Goal: Task Accomplishment & Management: Complete application form

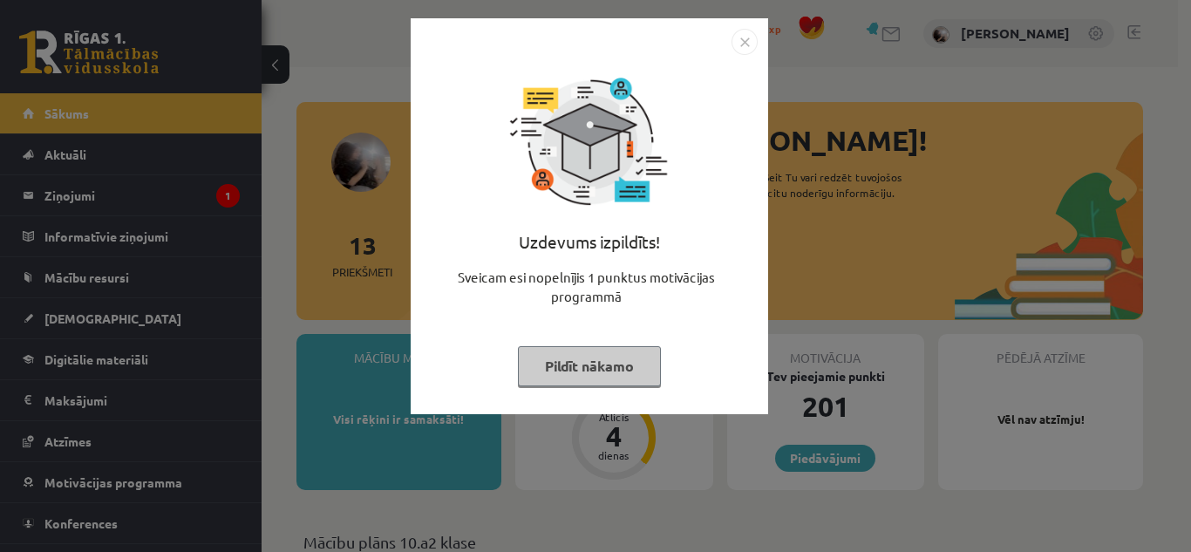
click at [574, 358] on button "Pildīt nākamo" at bounding box center [589, 366] width 143 height 40
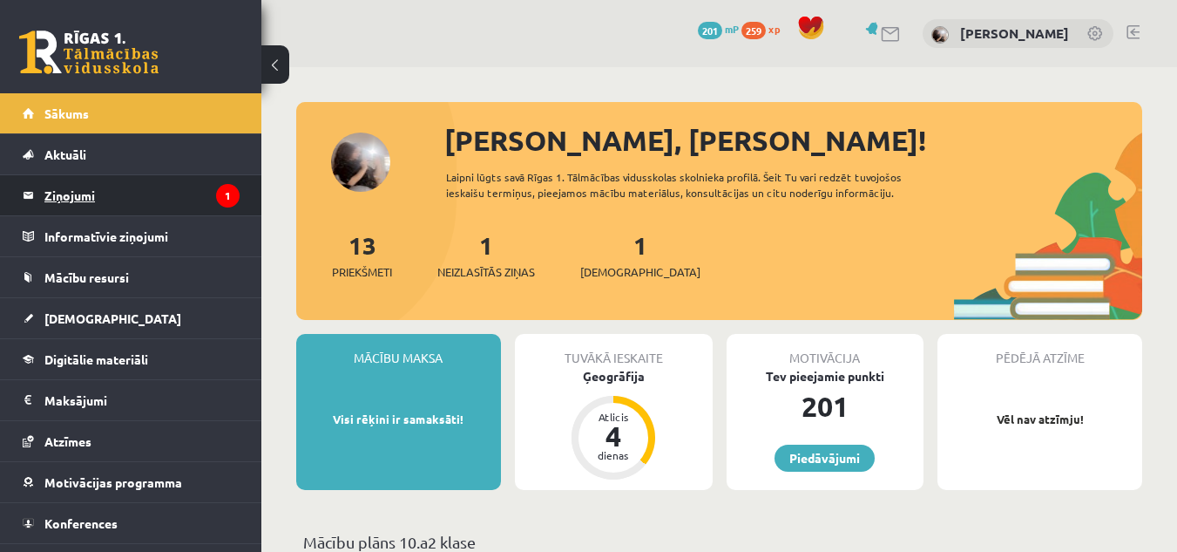
click at [89, 186] on legend "Ziņojumi 1" at bounding box center [141, 195] width 195 height 40
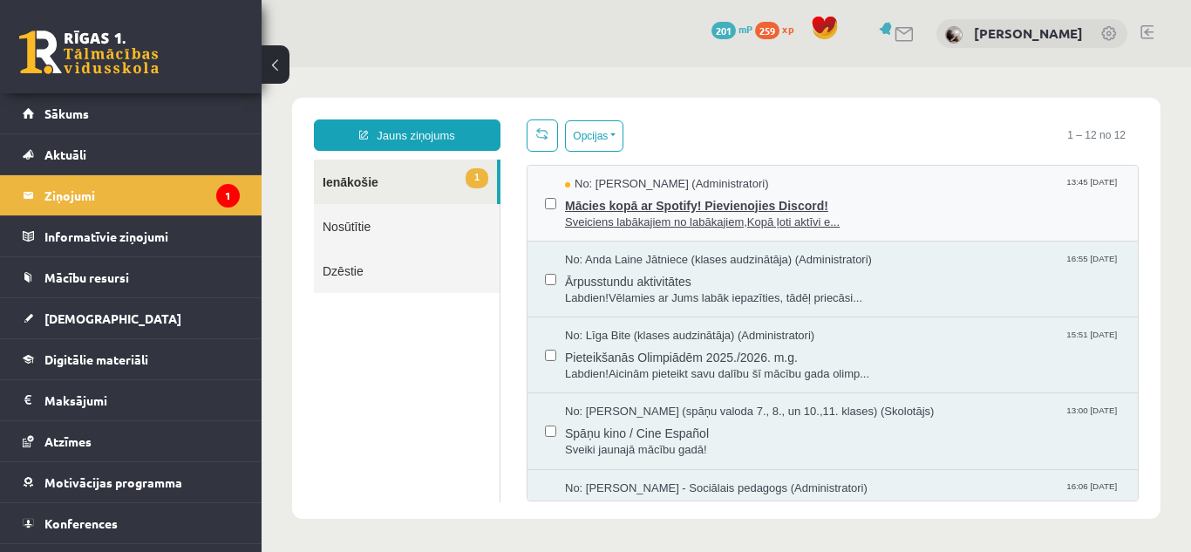
click at [990, 193] on span "Mācies kopā ar Spotify! Pievienojies Discord!" at bounding box center [842, 204] width 555 height 22
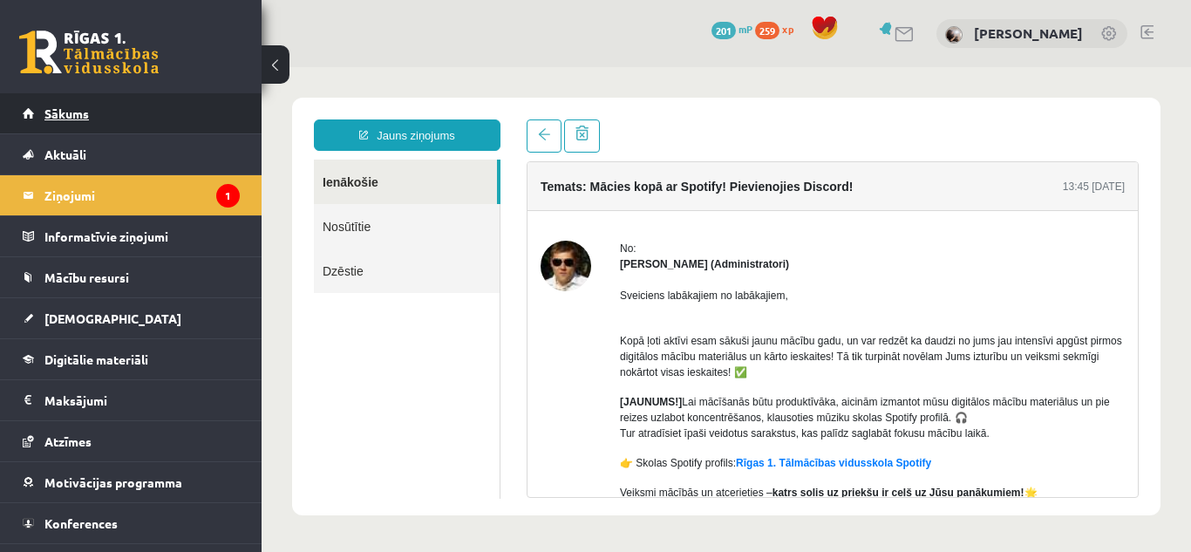
click at [81, 115] on span "Sākums" at bounding box center [66, 113] width 44 height 16
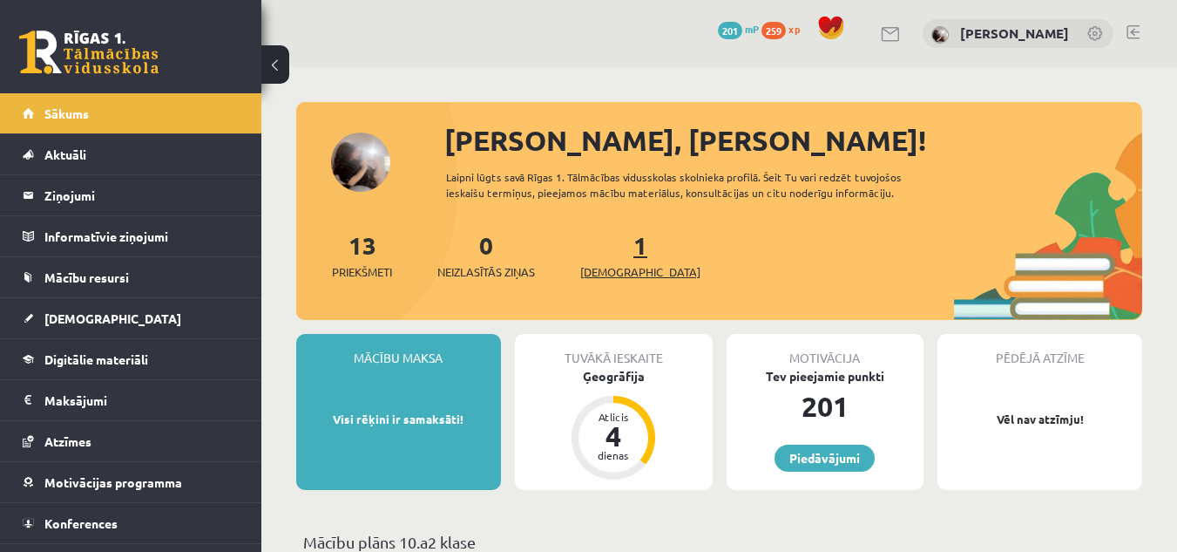
click at [607, 270] on span "[DEMOGRAPHIC_DATA]" at bounding box center [640, 271] width 120 height 17
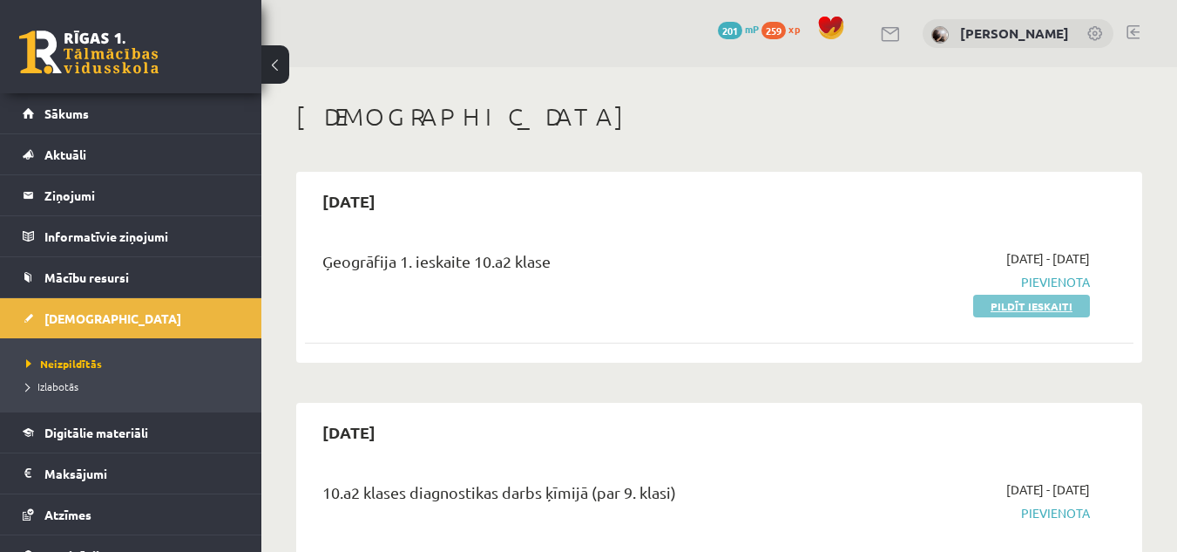
click at [1068, 311] on link "Pildīt ieskaiti" at bounding box center [1032, 306] width 117 height 23
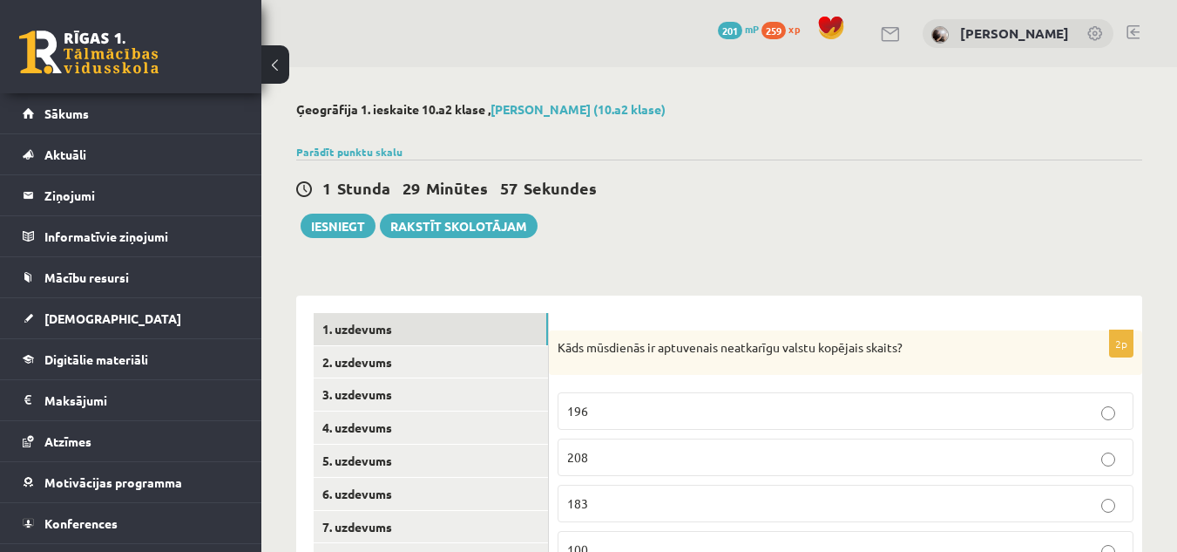
scroll to position [268, 0]
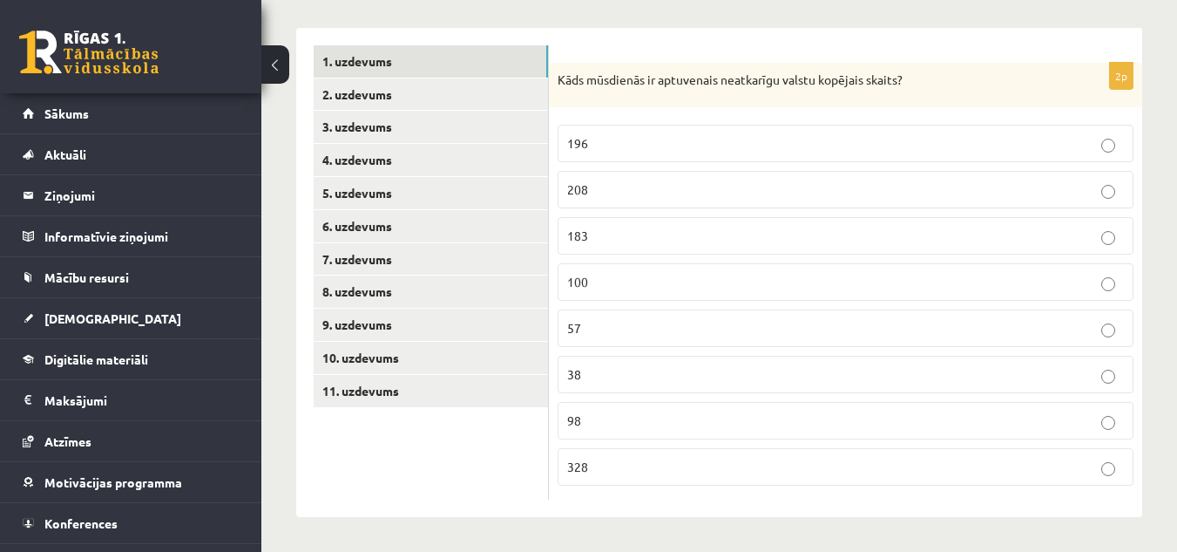
click at [899, 143] on p "196" at bounding box center [845, 143] width 557 height 18
click at [360, 95] on link "2. uzdevums" at bounding box center [431, 94] width 234 height 32
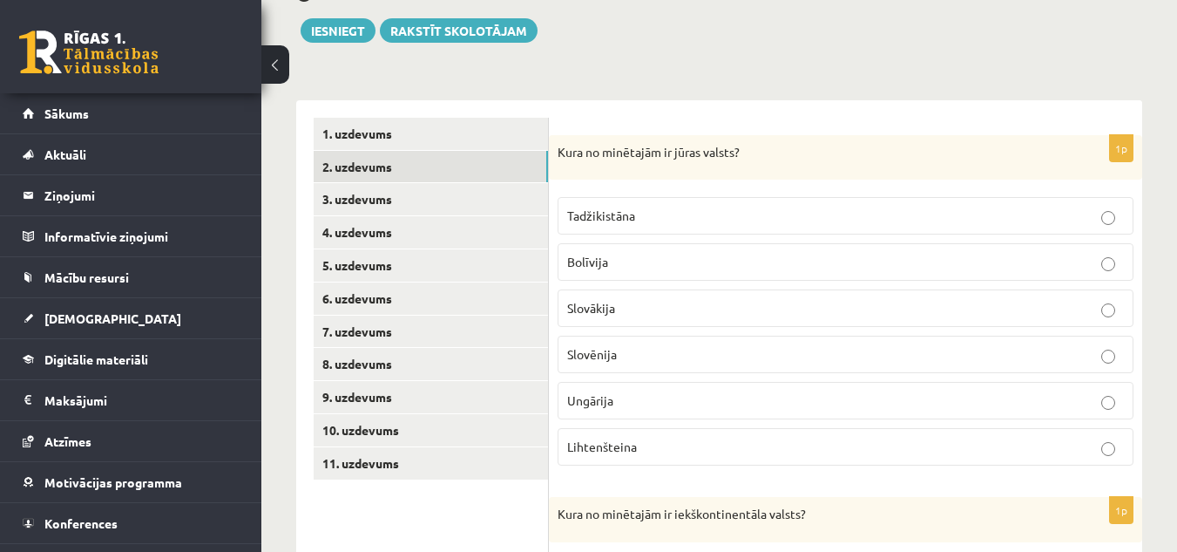
scroll to position [282, 0]
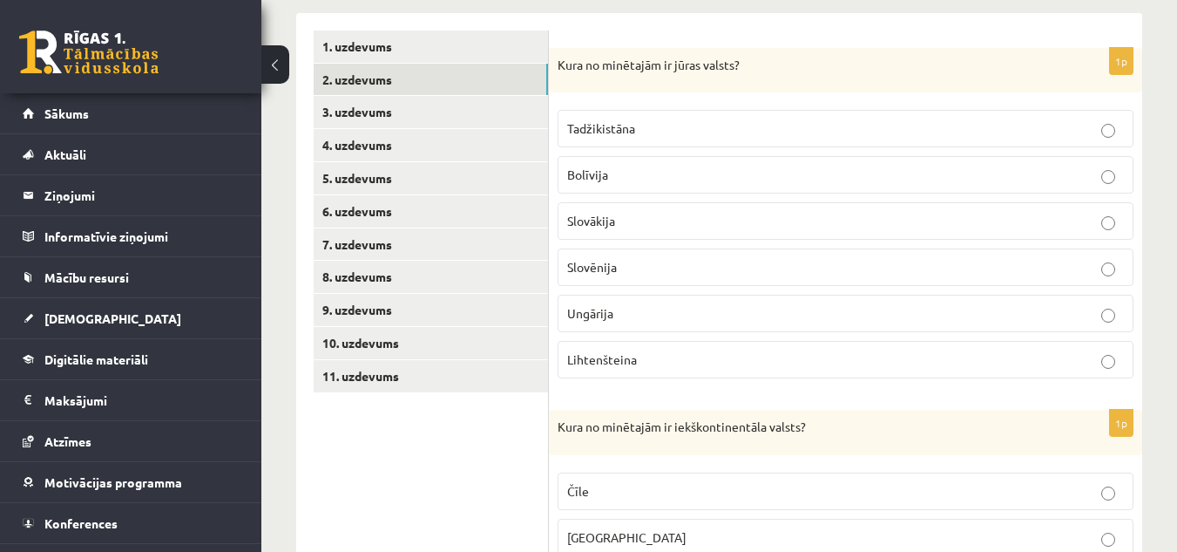
drag, startPoint x: 835, startPoint y: 261, endPoint x: 851, endPoint y: 225, distance: 39.4
click at [837, 258] on label "Slovēnija" at bounding box center [846, 266] width 576 height 37
drag, startPoint x: 869, startPoint y: 187, endPoint x: 877, endPoint y: 162, distance: 26.5
click at [873, 180] on label "Bolīvija" at bounding box center [846, 174] width 576 height 37
drag, startPoint x: 888, startPoint y: 129, endPoint x: 885, endPoint y: 146, distance: 16.9
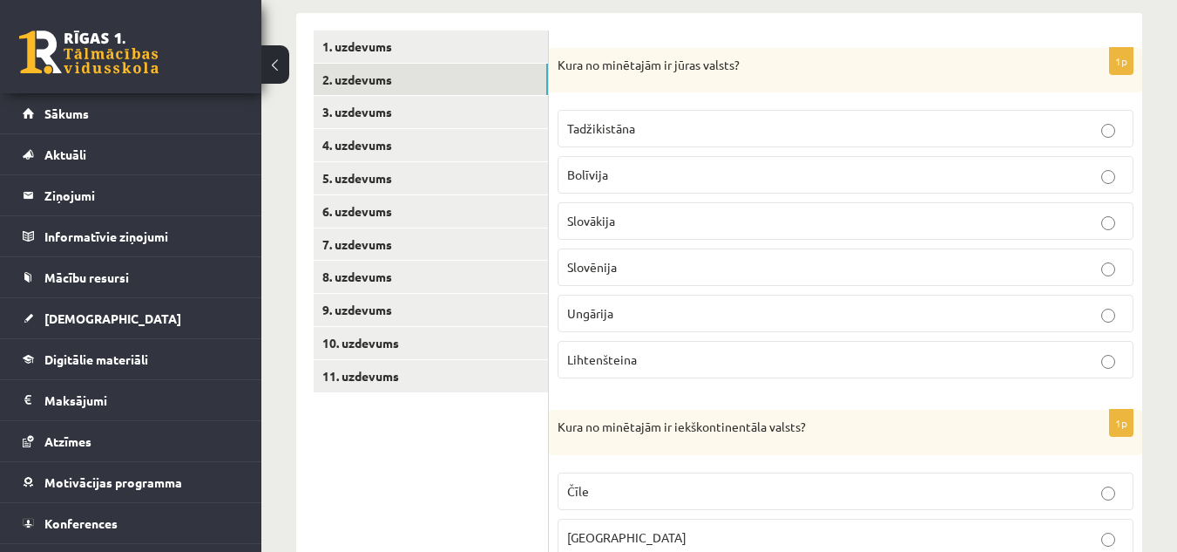
click at [890, 127] on p "Tadžikistāna" at bounding box center [845, 128] width 557 height 18
click at [682, 275] on p "Slovēnija" at bounding box center [845, 267] width 557 height 18
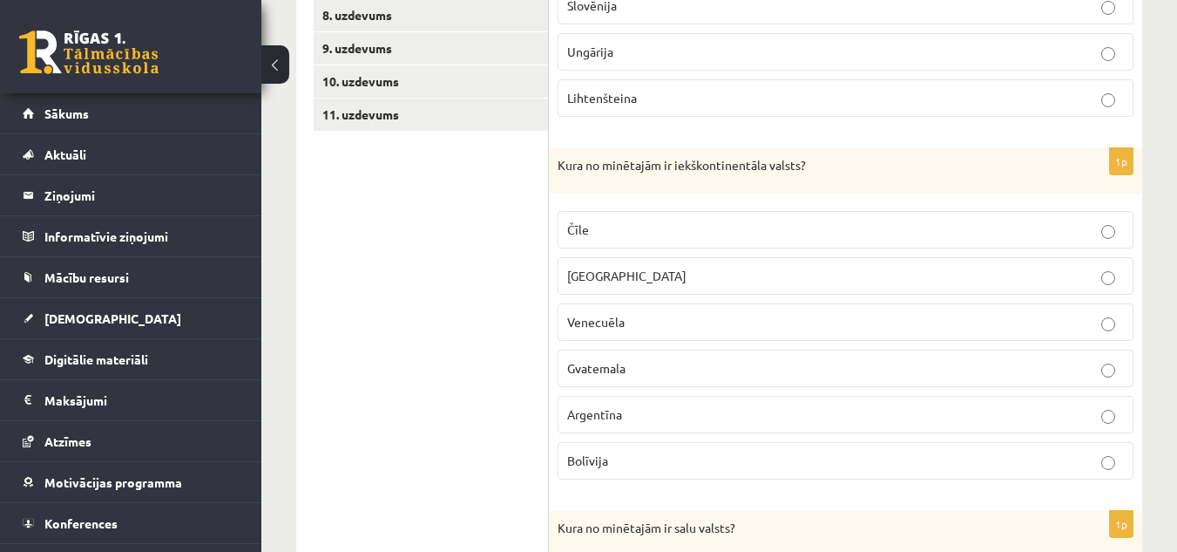
scroll to position [631, 0]
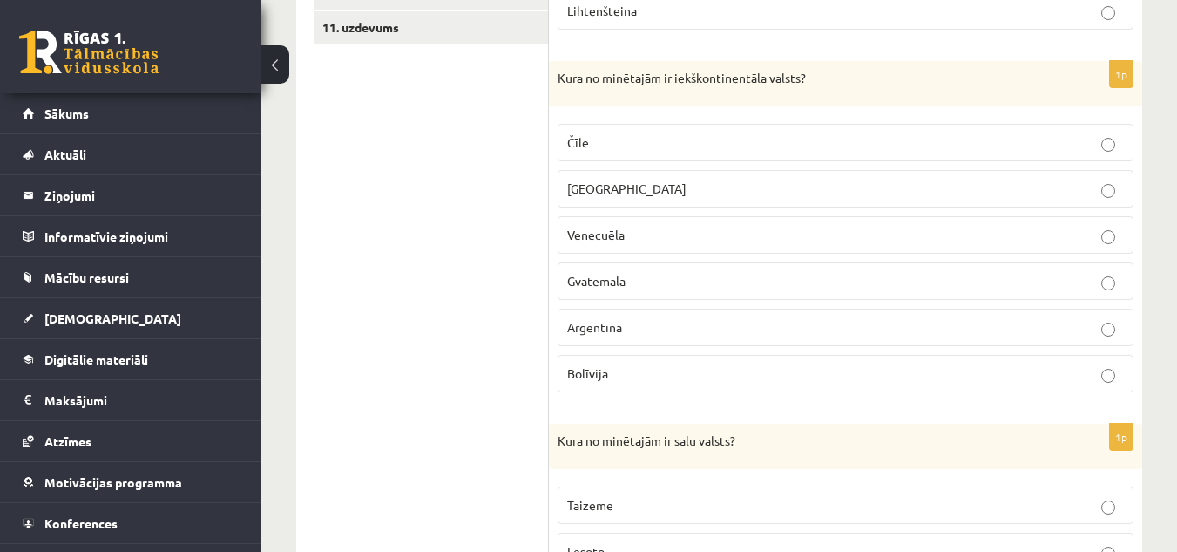
drag, startPoint x: 836, startPoint y: 339, endPoint x: 832, endPoint y: 321, distance: 18.6
click at [836, 338] on label "Argentīna" at bounding box center [846, 327] width 576 height 37
click at [827, 274] on p "Gvatemala" at bounding box center [845, 281] width 557 height 18
click at [790, 230] on p "Venecuēla" at bounding box center [845, 235] width 557 height 18
click at [638, 380] on p "Bolīvija" at bounding box center [845, 373] width 557 height 18
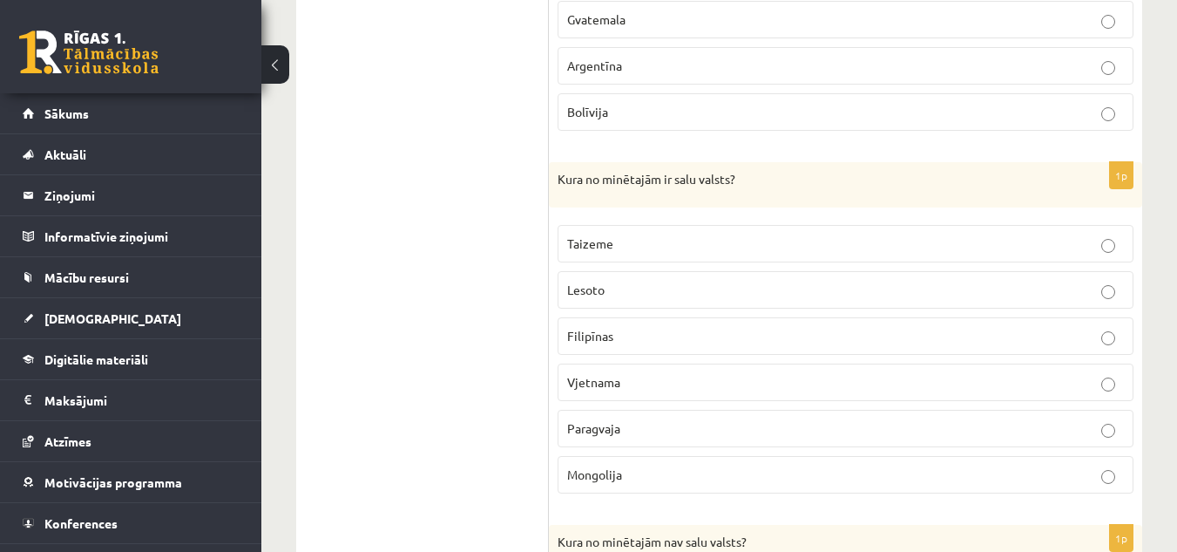
scroll to position [980, 0]
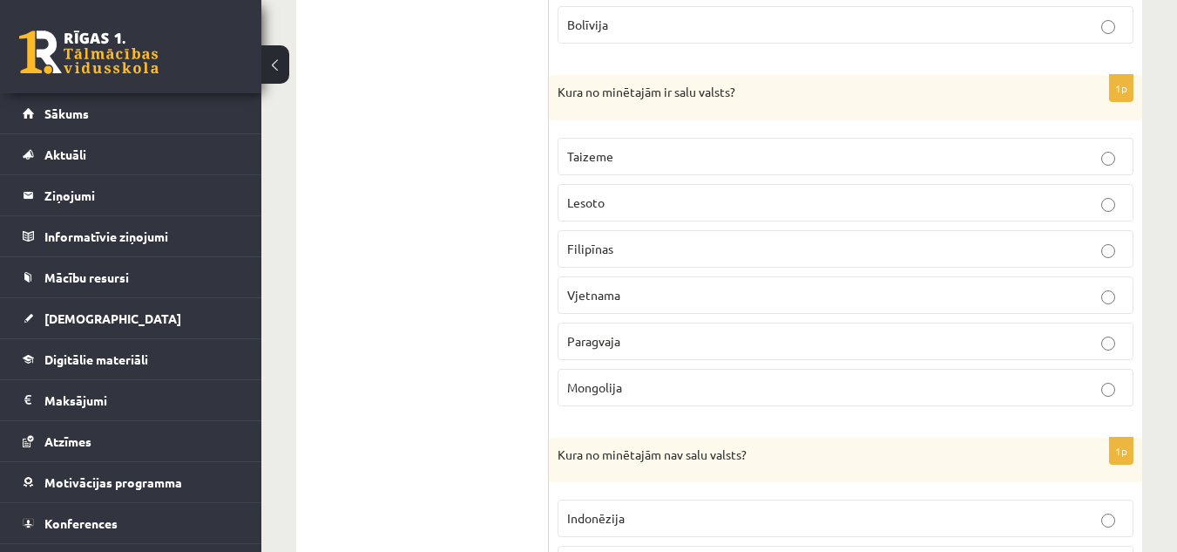
click at [623, 248] on p "Filipīnas" at bounding box center [845, 249] width 557 height 18
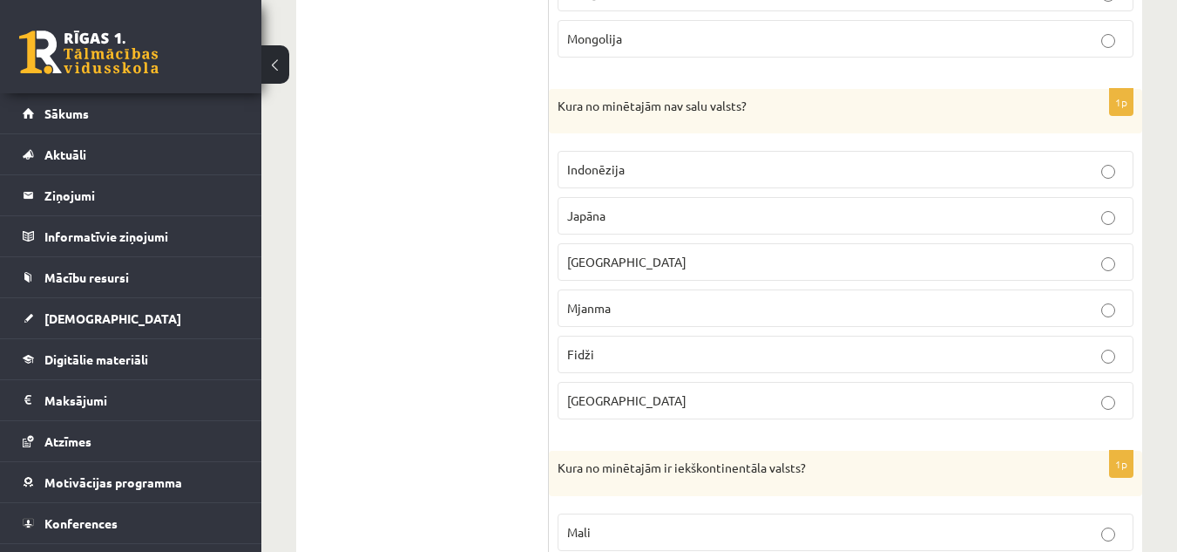
scroll to position [1415, 0]
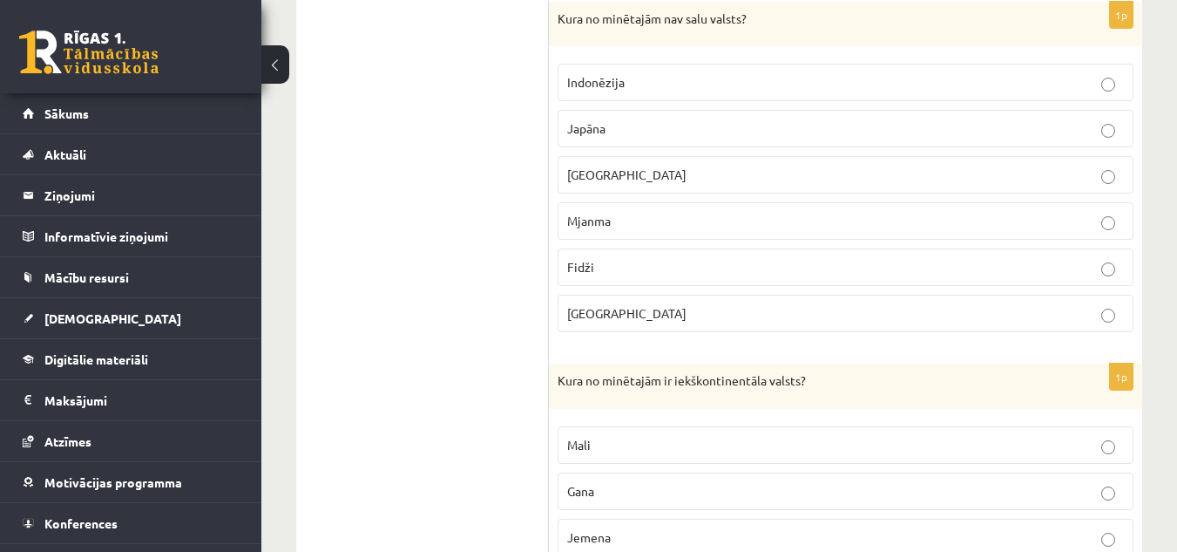
click at [695, 164] on label "Kuba" at bounding box center [846, 174] width 576 height 37
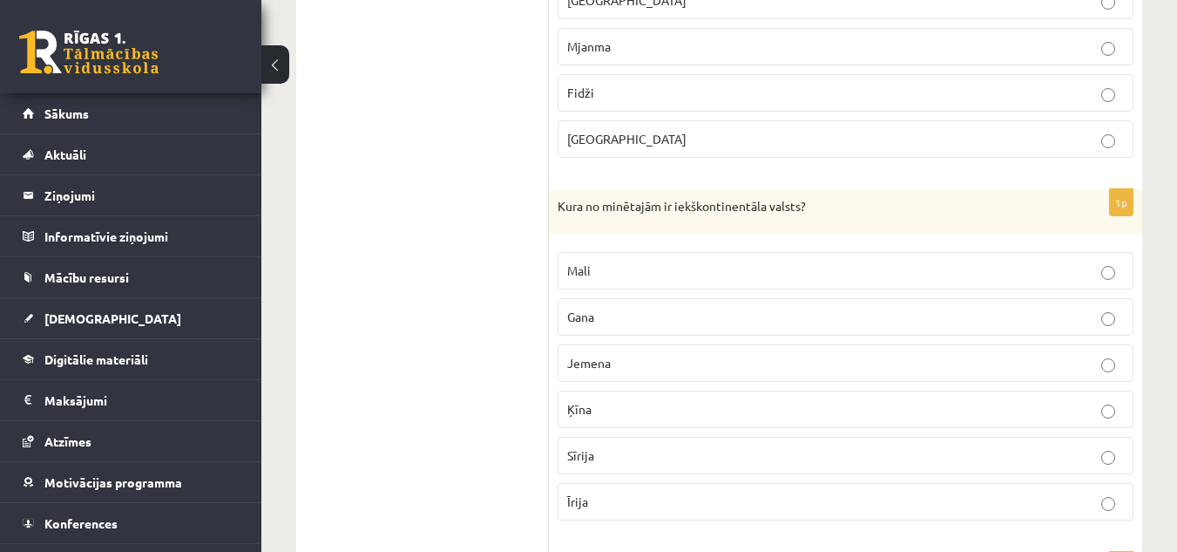
scroll to position [1241, 0]
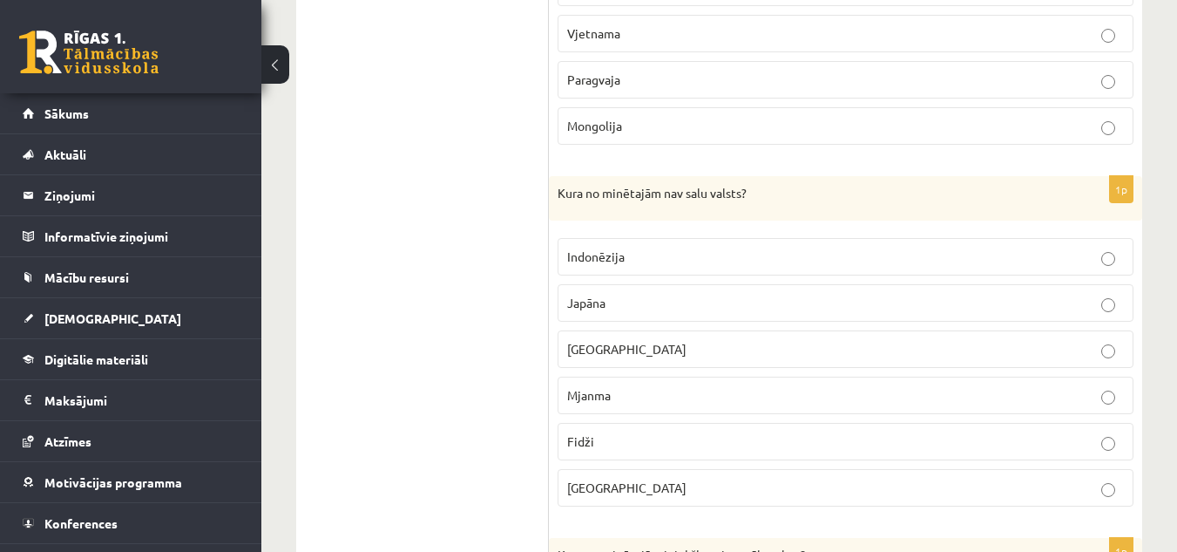
click at [732, 249] on p "Indonēzija" at bounding box center [845, 257] width 557 height 18
click at [826, 366] on label "Kuba" at bounding box center [846, 348] width 576 height 37
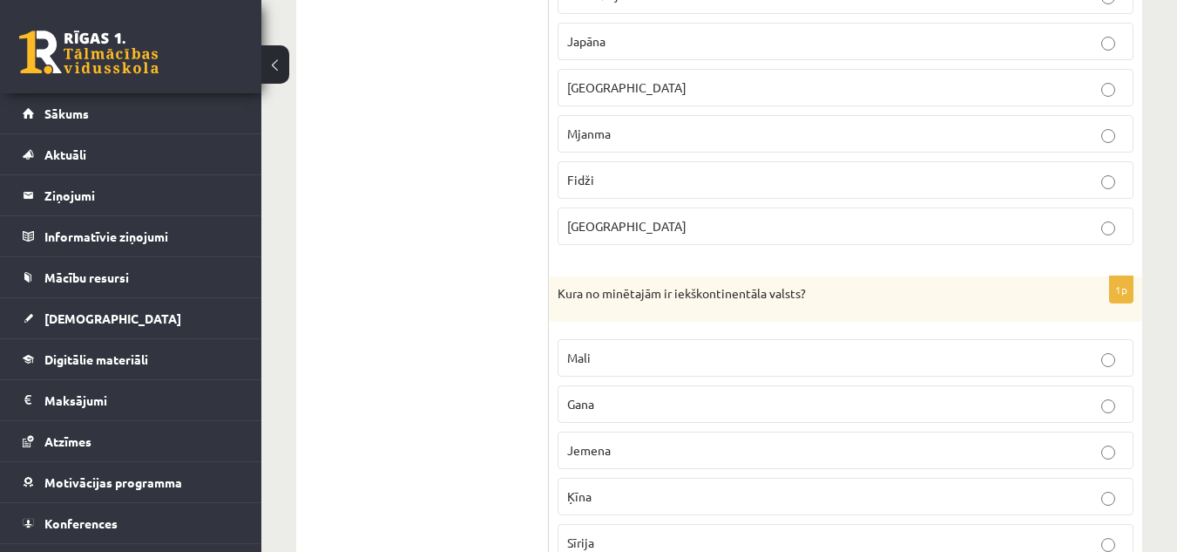
scroll to position [1415, 0]
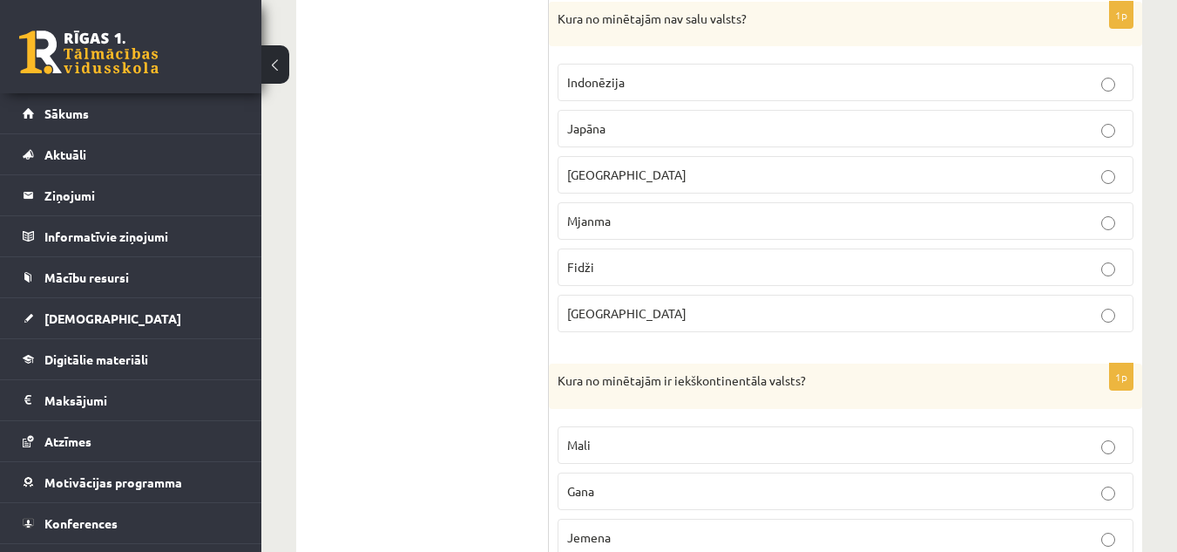
click at [704, 121] on p "Japāna" at bounding box center [845, 128] width 557 height 18
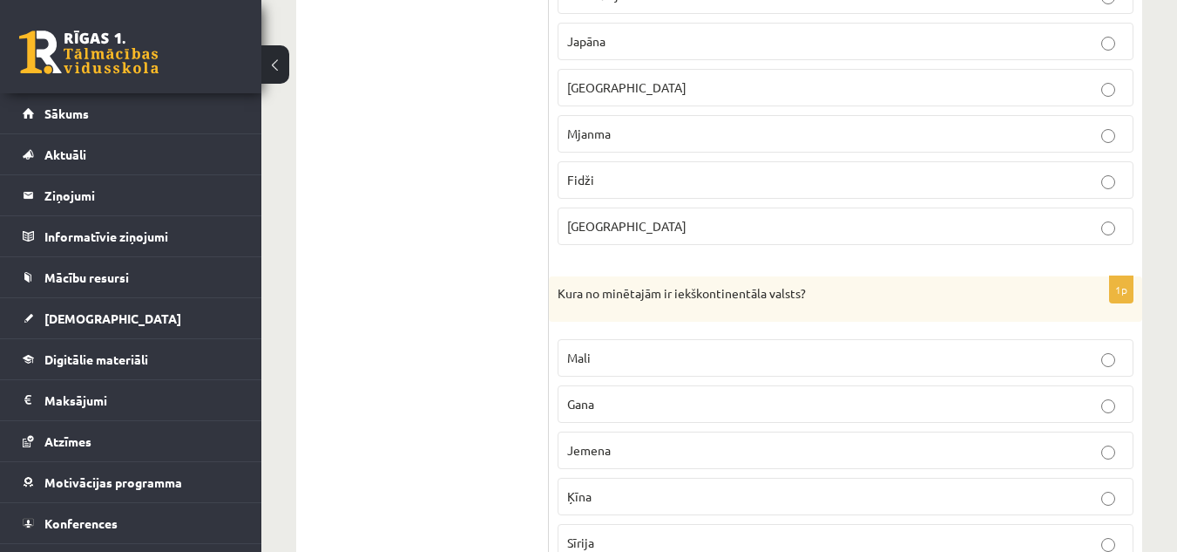
scroll to position [1590, 0]
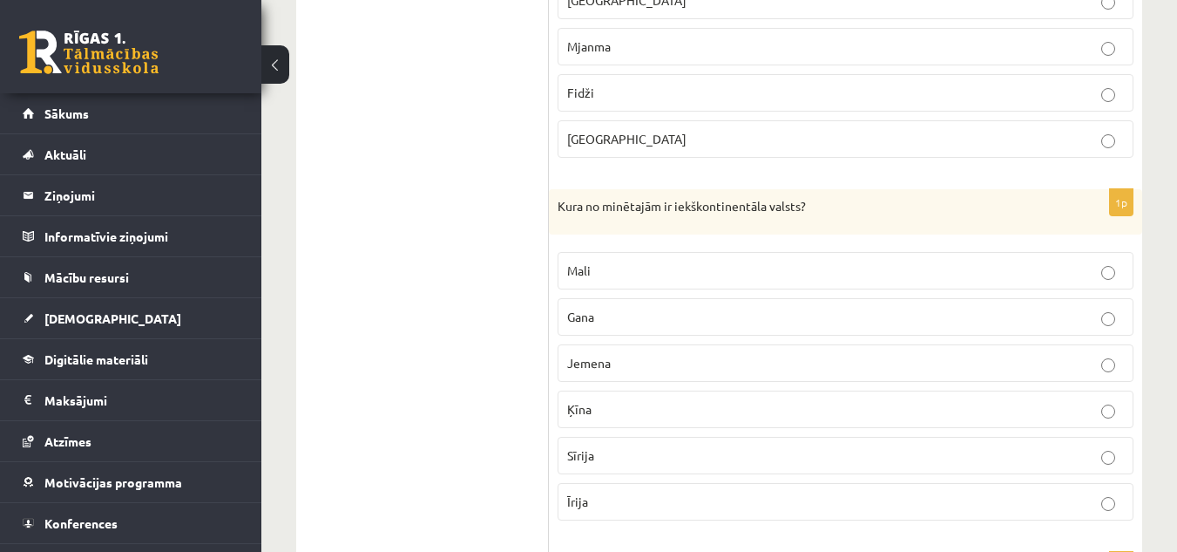
click at [602, 266] on p "Mali" at bounding box center [845, 270] width 557 height 18
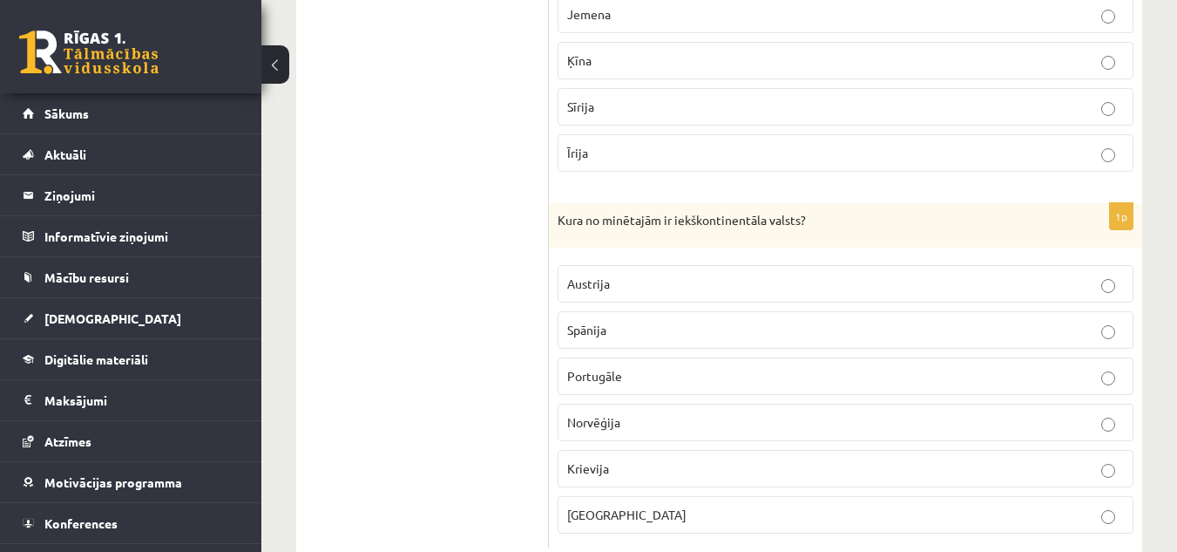
scroll to position [1987, 0]
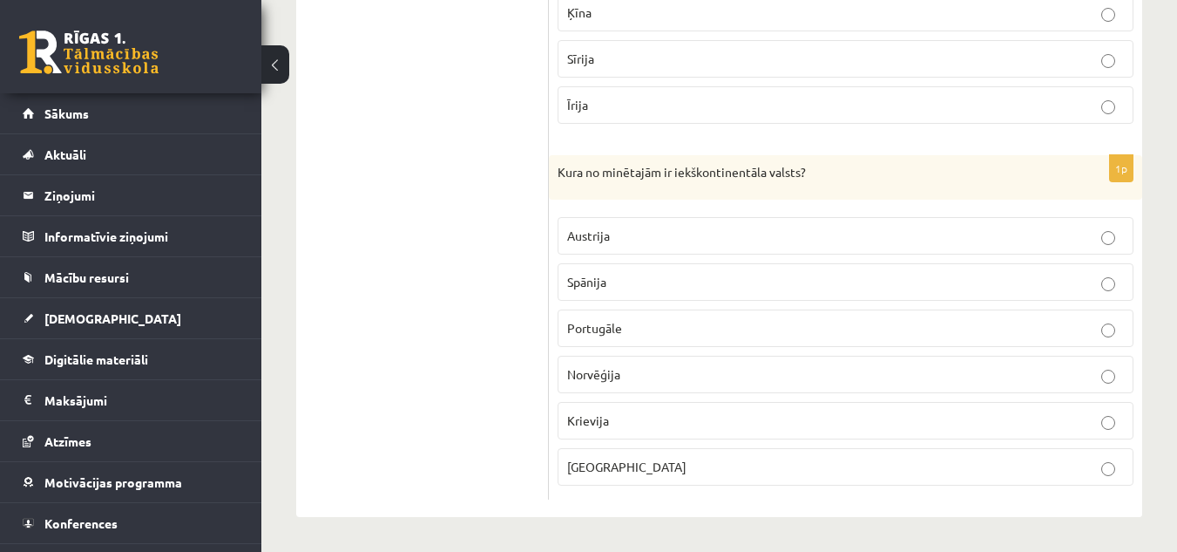
click at [555, 234] on div "1p Kura no minētajām ir iekškontinentāla valsts? Austrija Spānija Portugāle Nor…" at bounding box center [846, 327] width 594 height 345
click at [583, 235] on span "Austrija" at bounding box center [588, 235] width 43 height 16
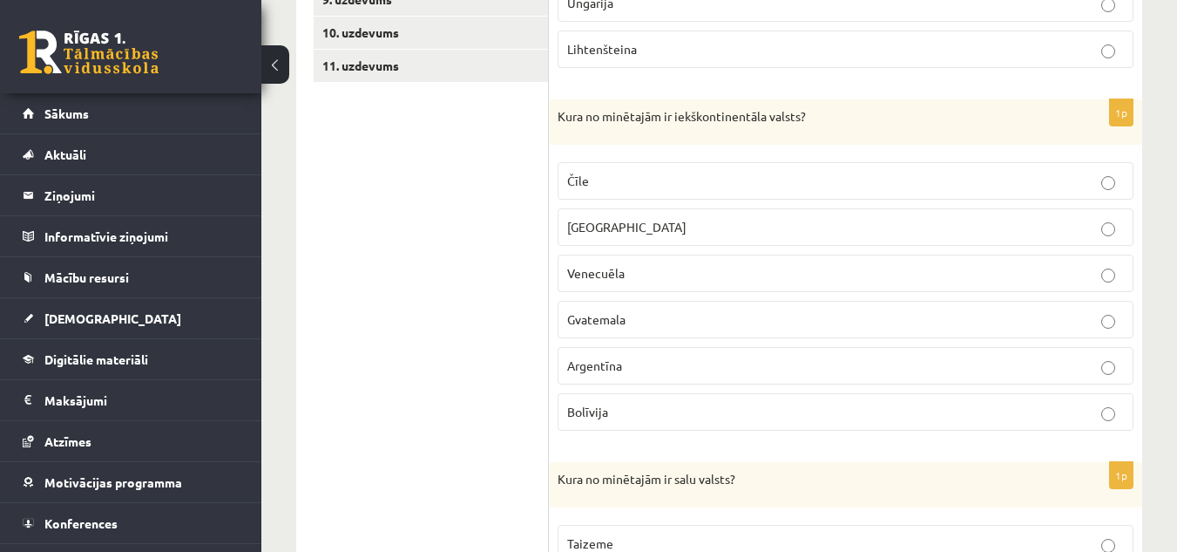
scroll to position [157, 0]
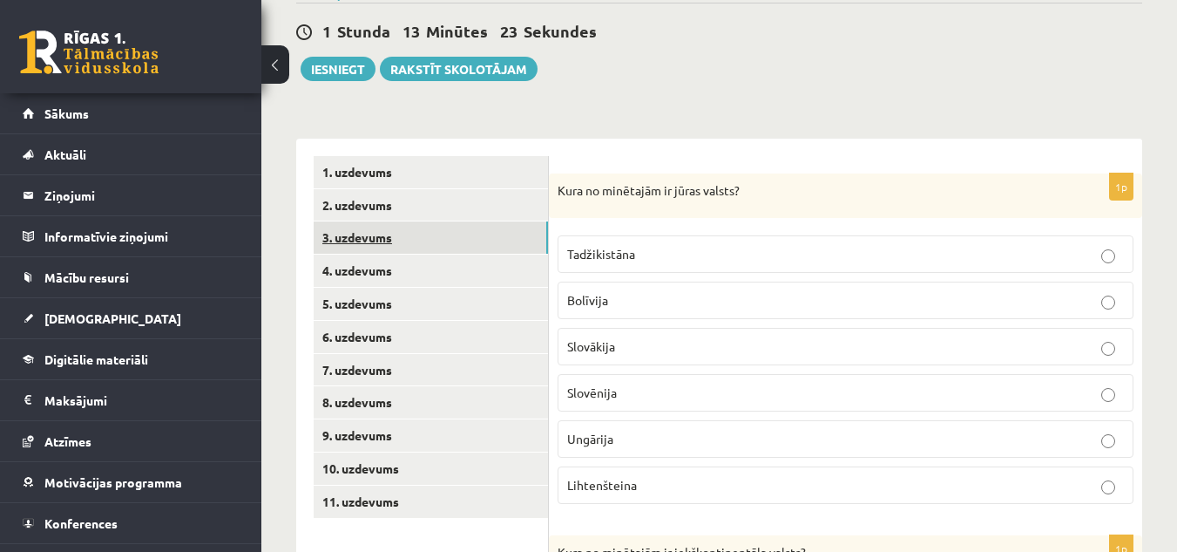
click at [363, 241] on link "3. uzdevums" at bounding box center [431, 237] width 234 height 32
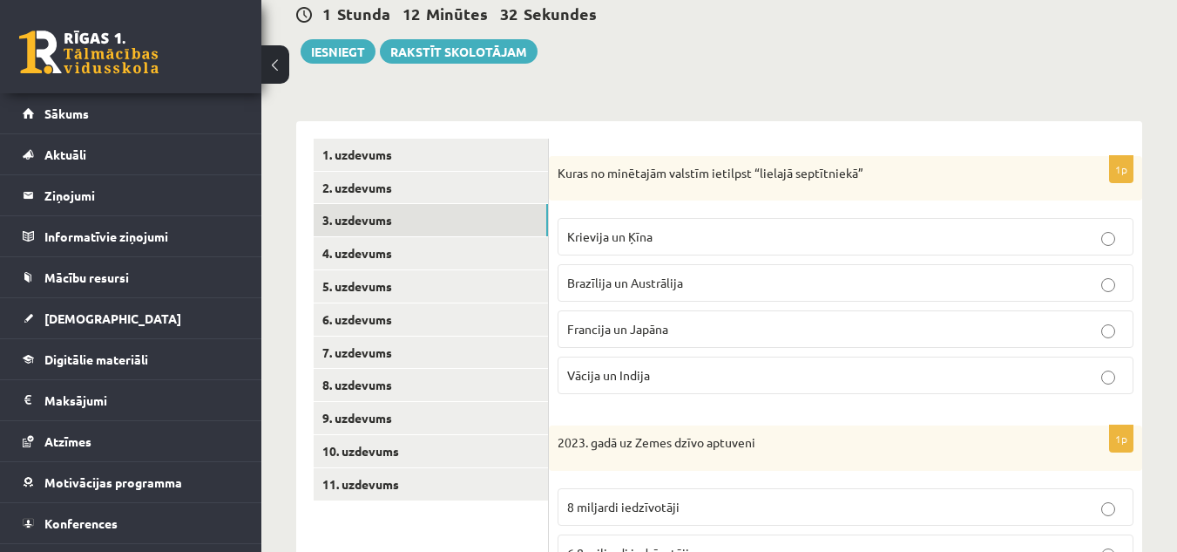
scroll to position [261, 0]
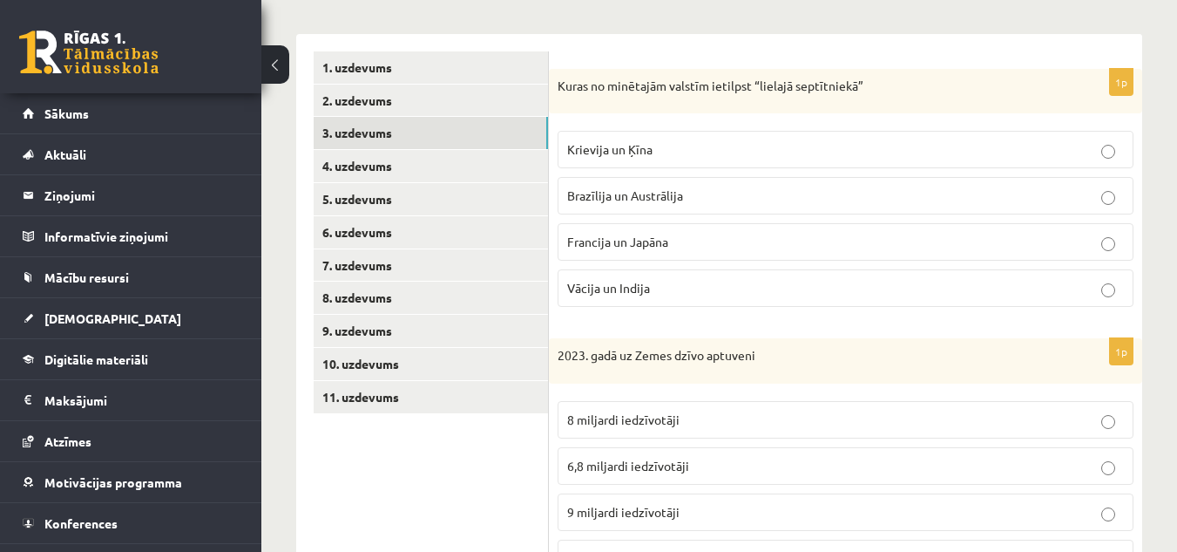
click at [692, 239] on p "Francija un Japāna" at bounding box center [845, 242] width 557 height 18
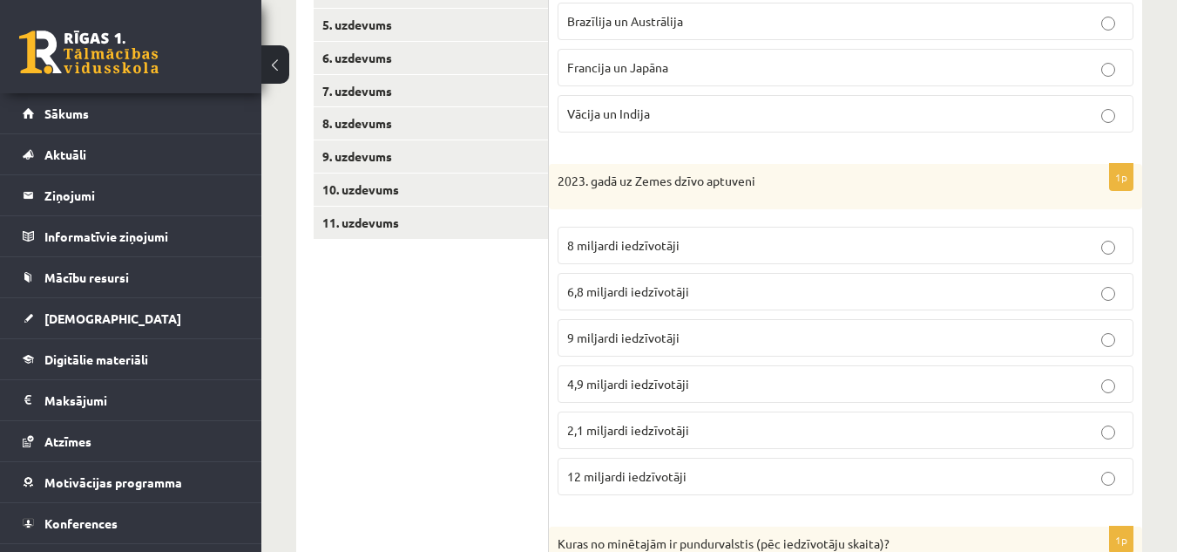
scroll to position [523, 0]
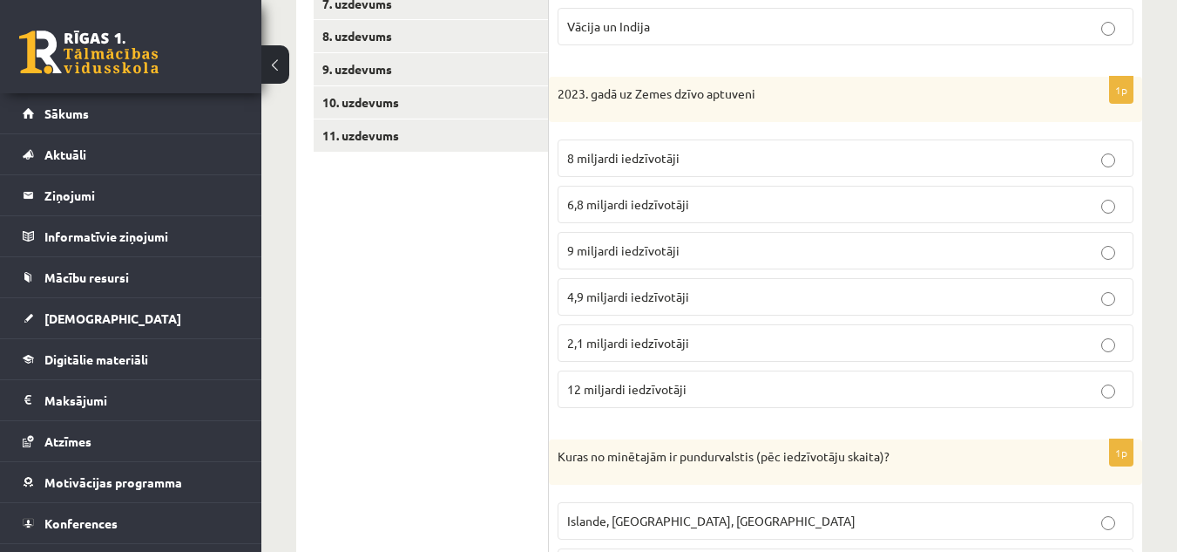
click at [672, 254] on span "9 miljardi iedzīvotāji" at bounding box center [623, 250] width 112 height 16
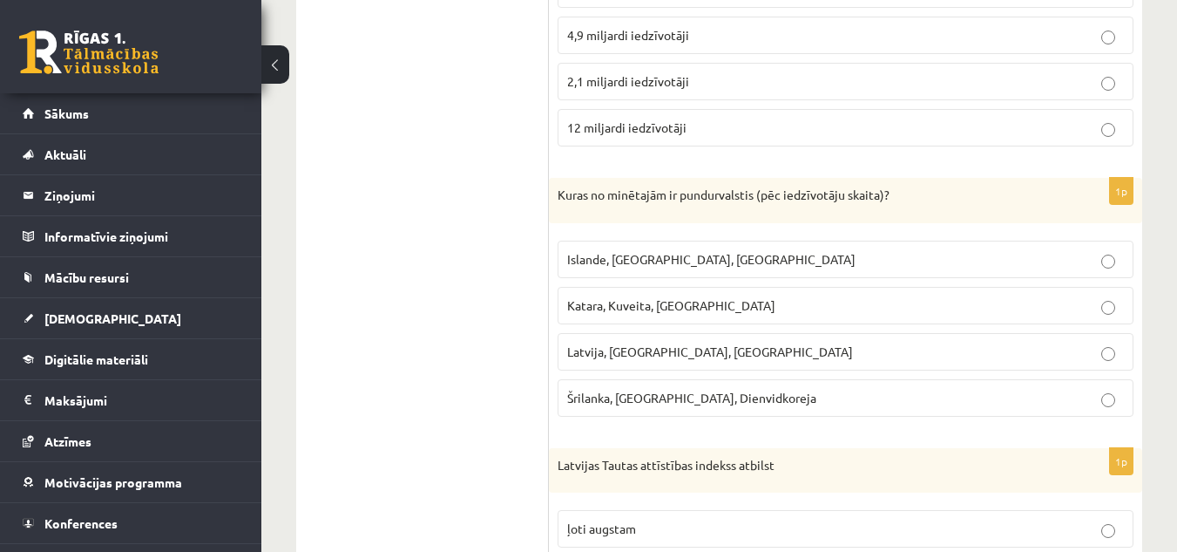
scroll to position [872, 0]
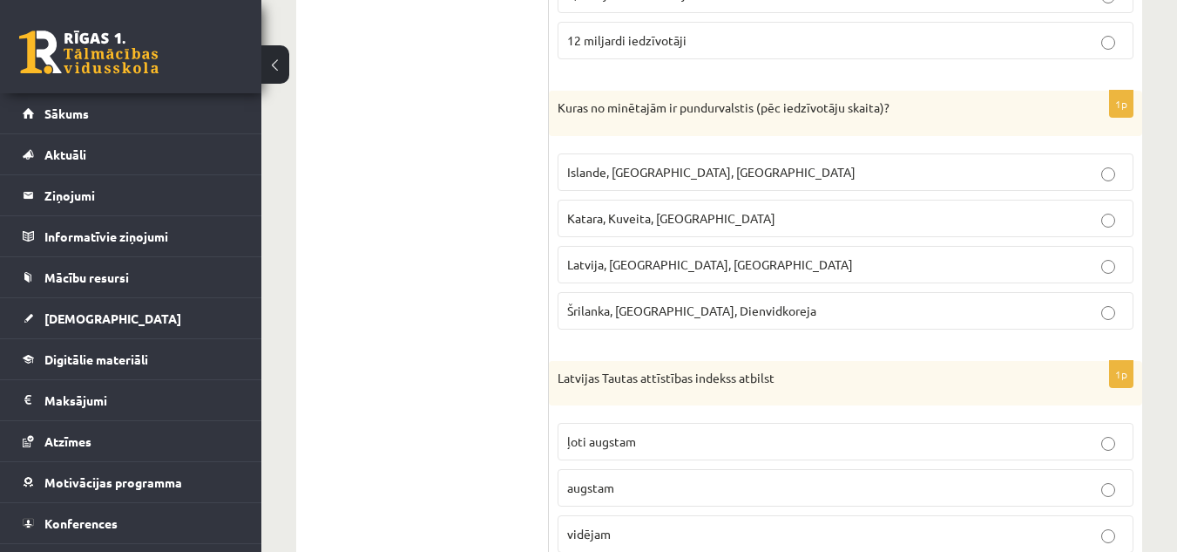
click at [747, 159] on label "Islande, Malta, Surinama" at bounding box center [846, 171] width 576 height 37
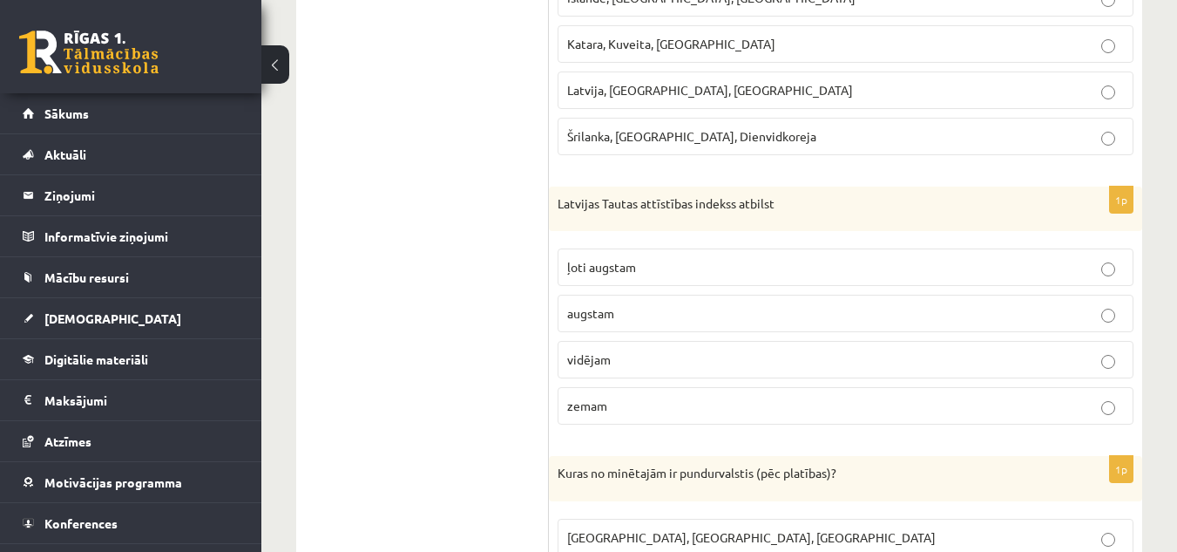
scroll to position [1133, 0]
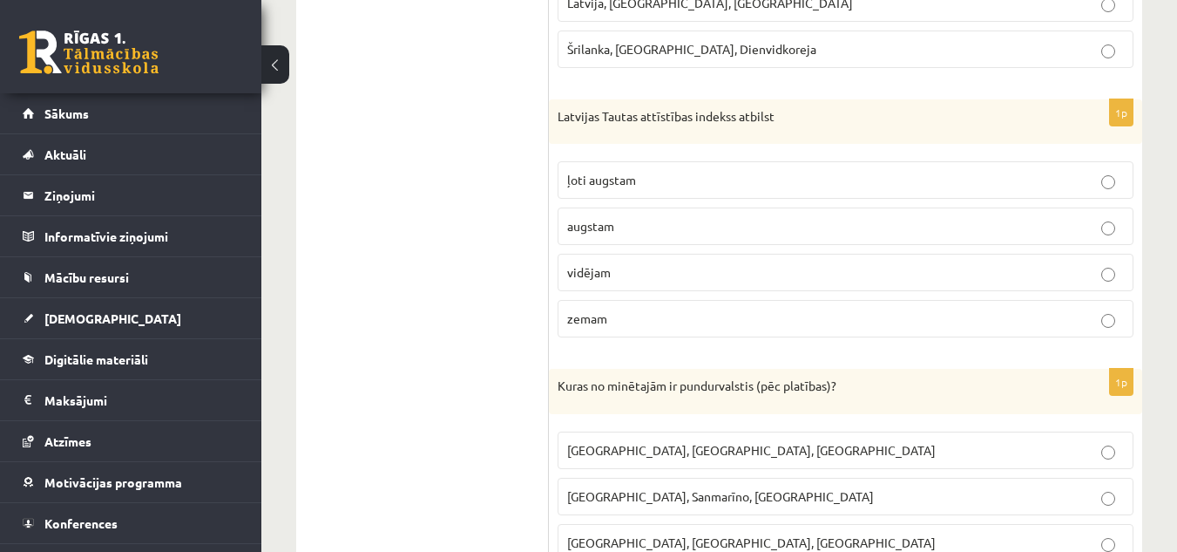
click at [725, 275] on p "vidējam" at bounding box center [845, 272] width 557 height 18
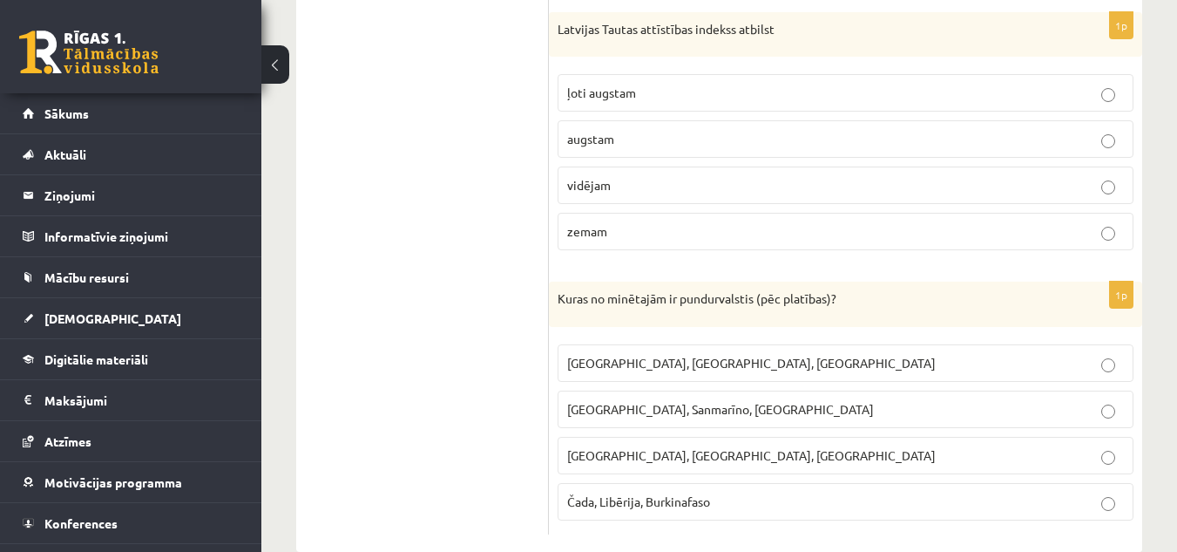
scroll to position [1256, 0]
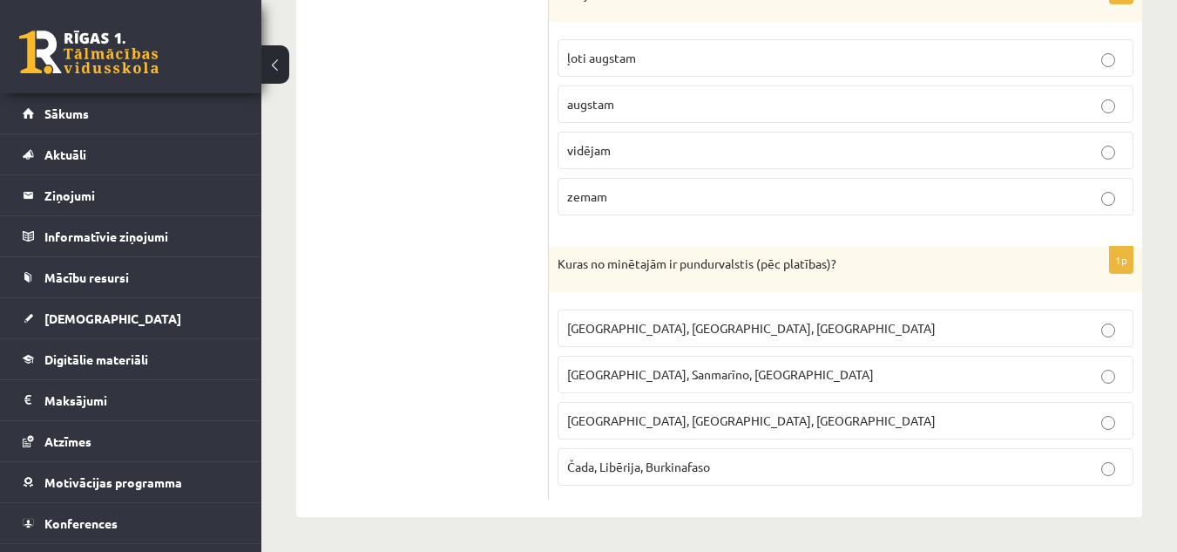
click at [779, 377] on p "Monako, Sanmarīno, Luksemburga" at bounding box center [845, 374] width 557 height 18
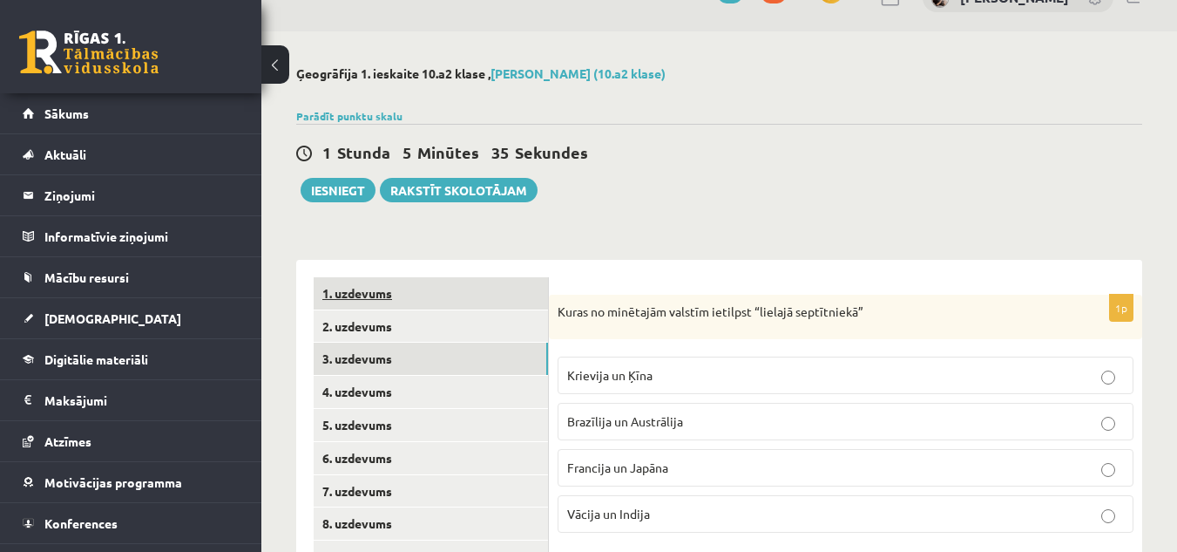
scroll to position [297, 0]
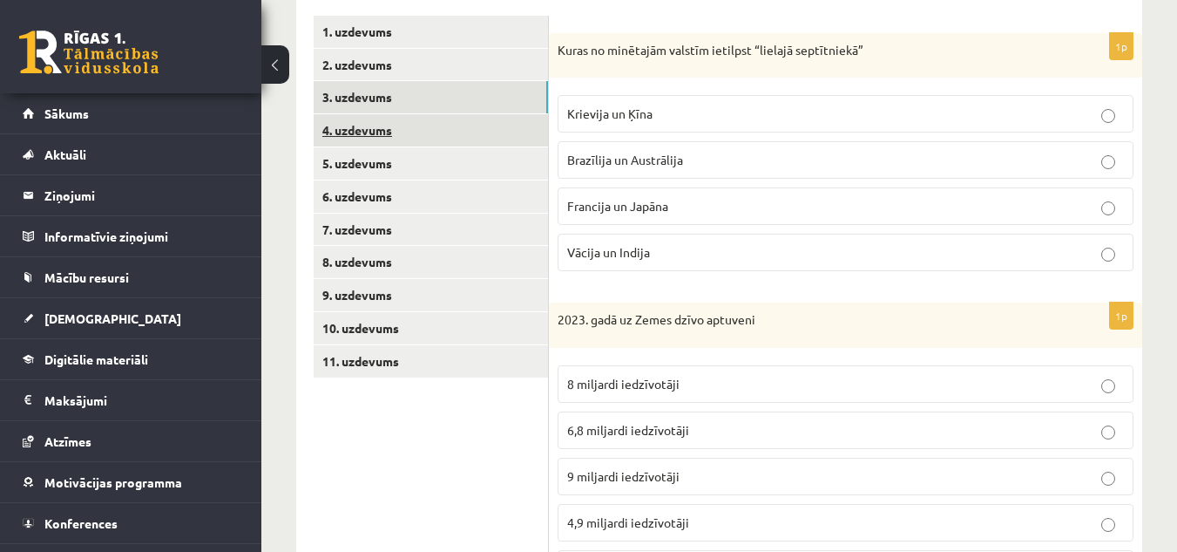
click at [358, 128] on link "4. uzdevums" at bounding box center [431, 130] width 234 height 32
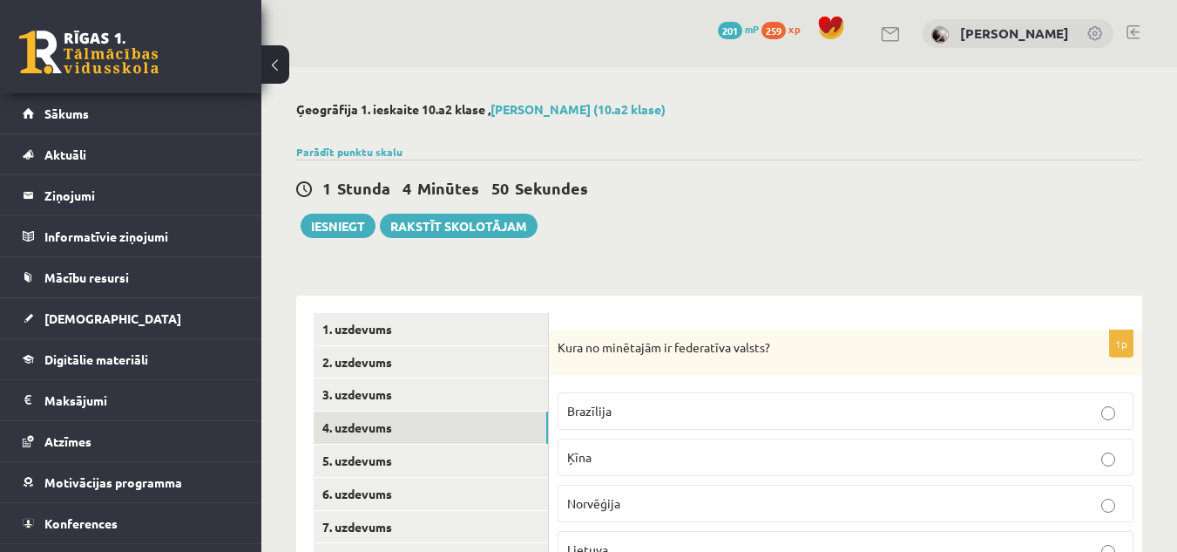
scroll to position [174, 0]
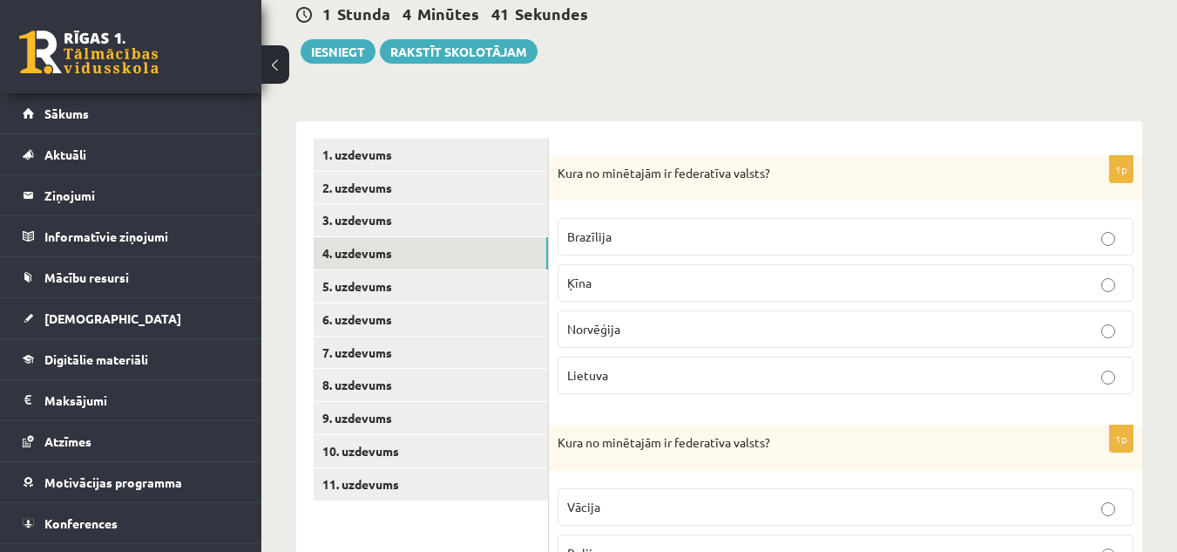
click at [666, 234] on p "Brazīlija" at bounding box center [845, 236] width 557 height 18
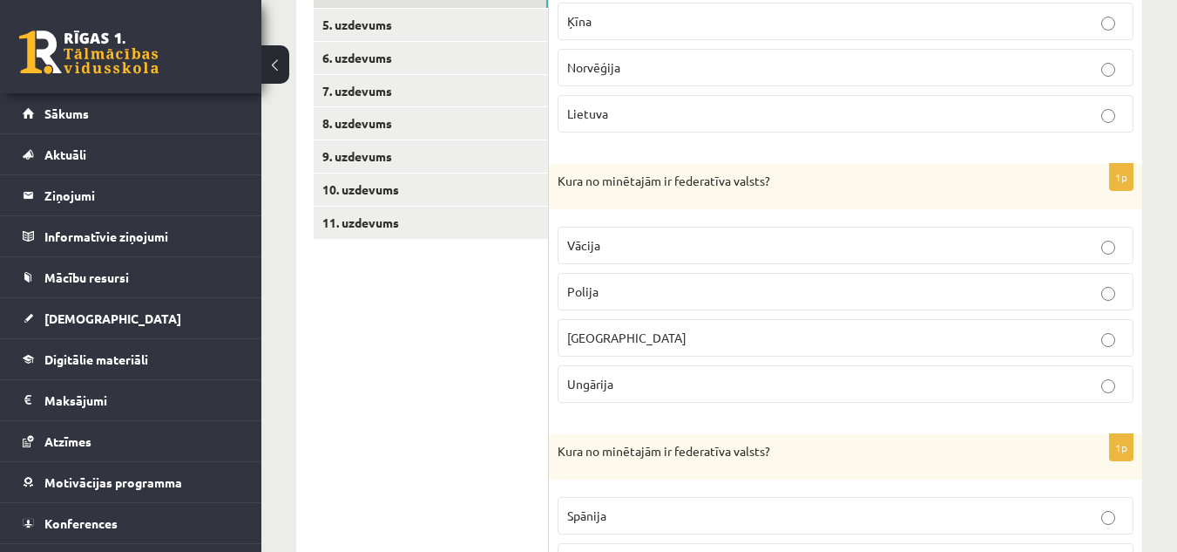
scroll to position [523, 0]
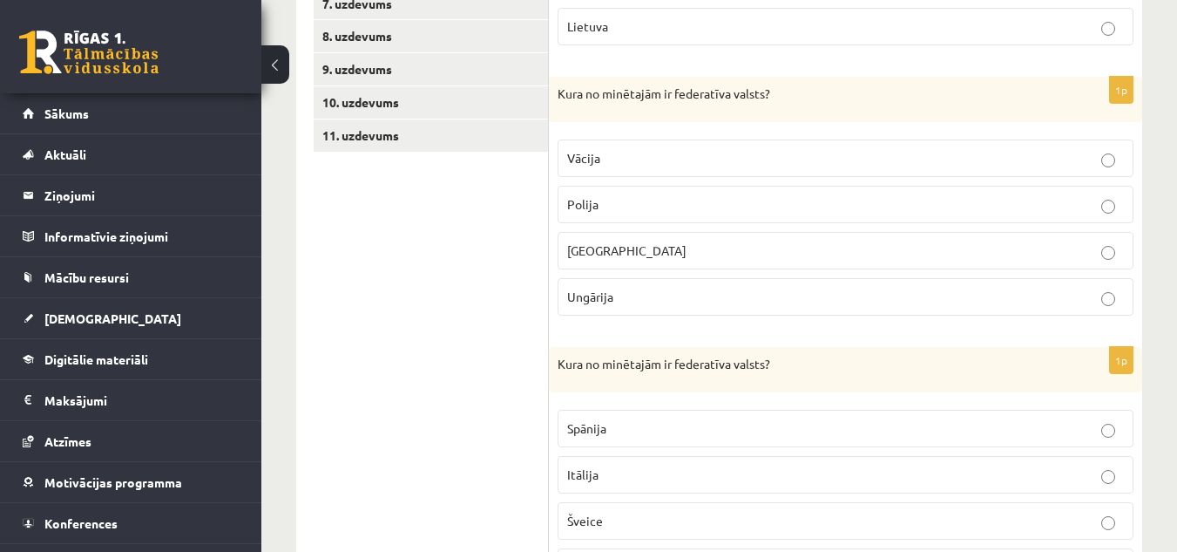
click at [661, 155] on p "Vācija" at bounding box center [845, 158] width 557 height 18
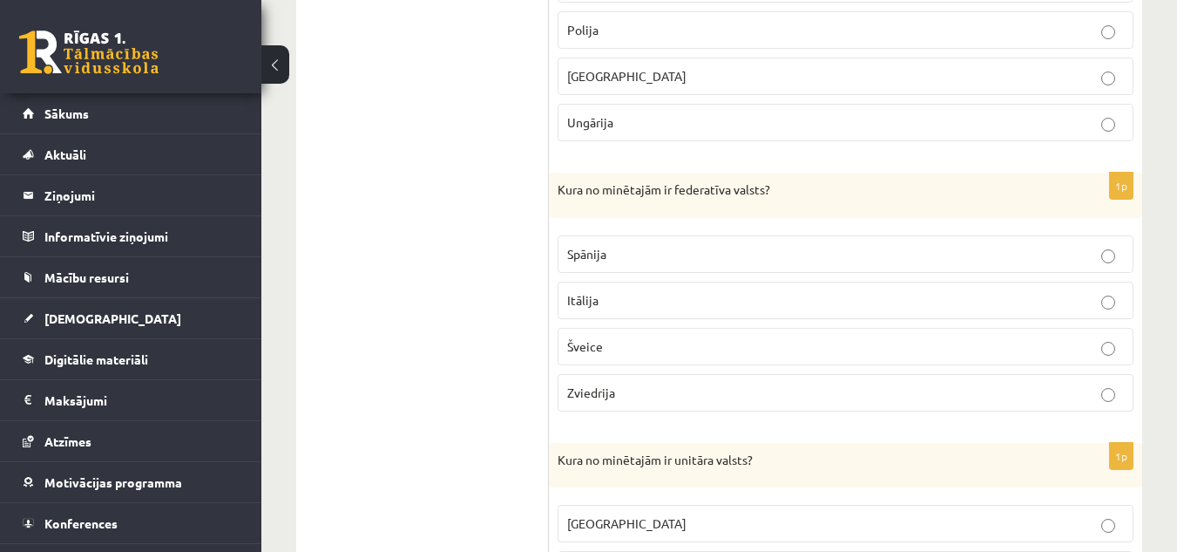
scroll to position [784, 0]
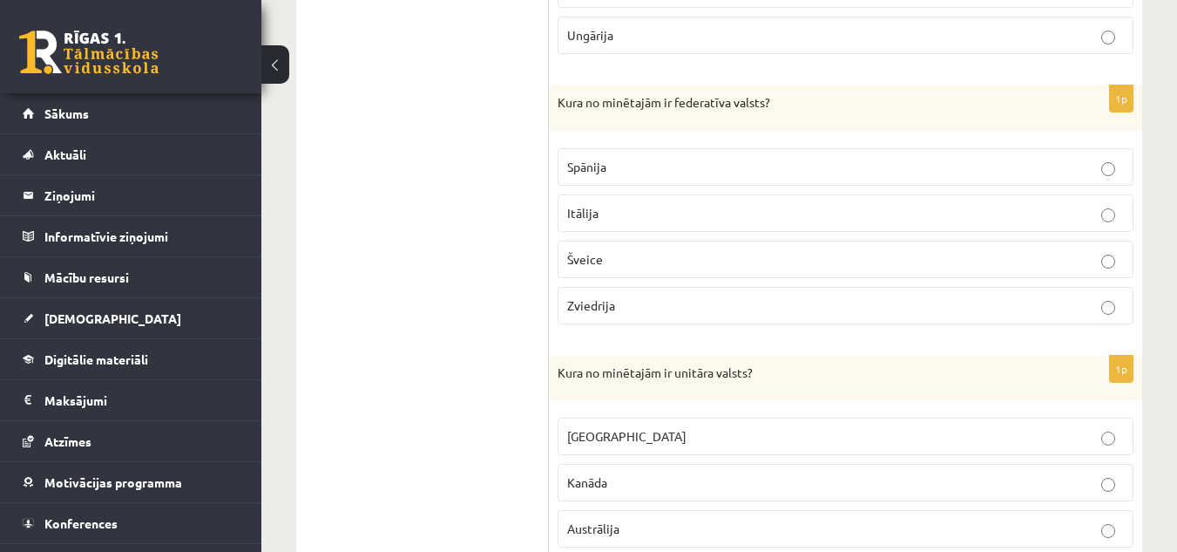
click at [659, 316] on label "Zviedrija" at bounding box center [846, 305] width 576 height 37
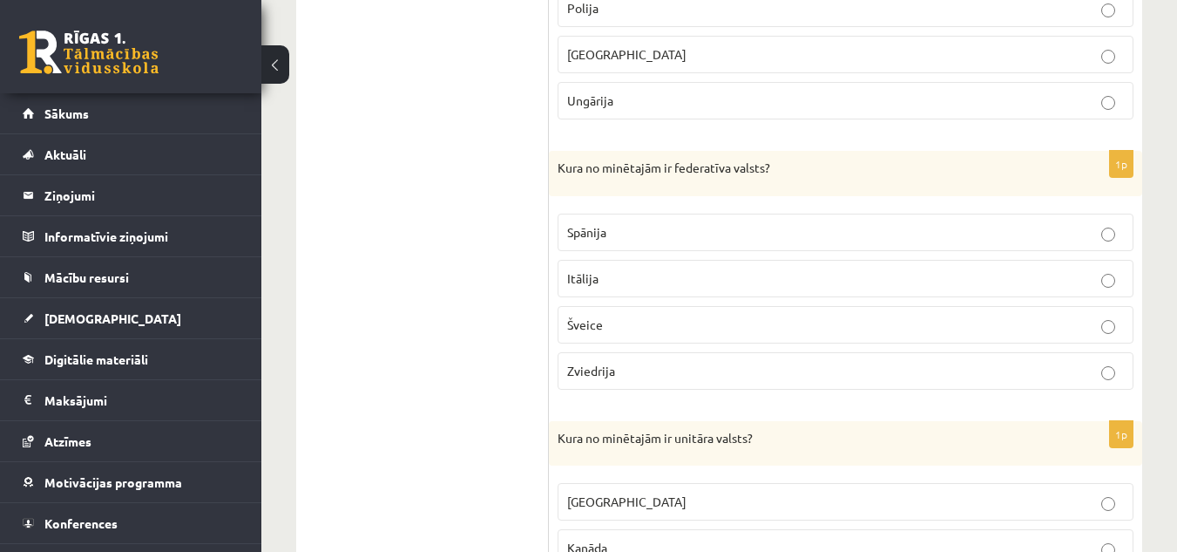
scroll to position [893, 0]
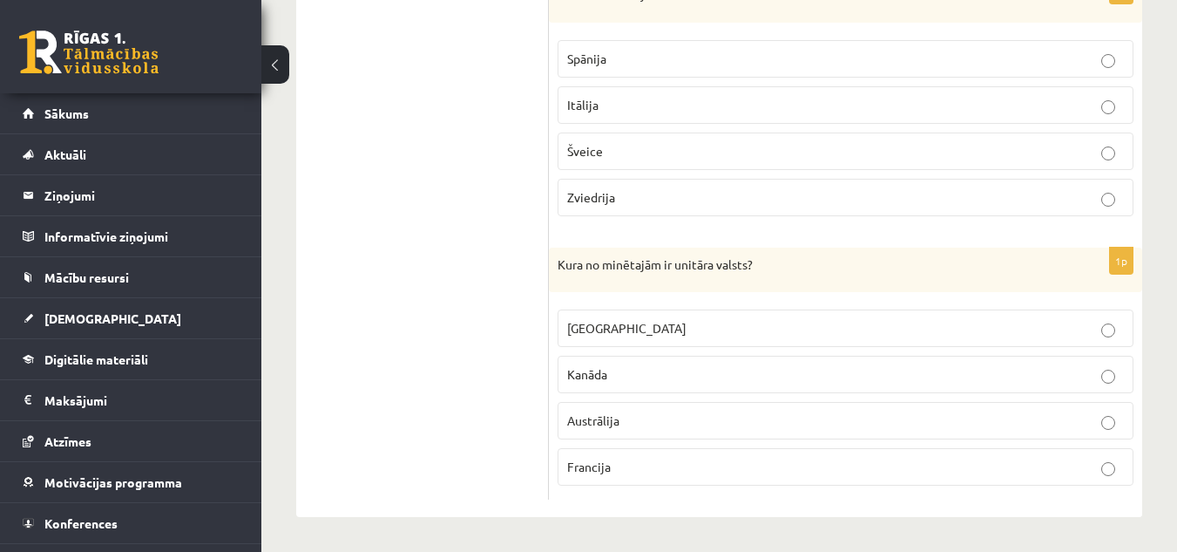
click at [651, 464] on p "Francija" at bounding box center [845, 467] width 557 height 18
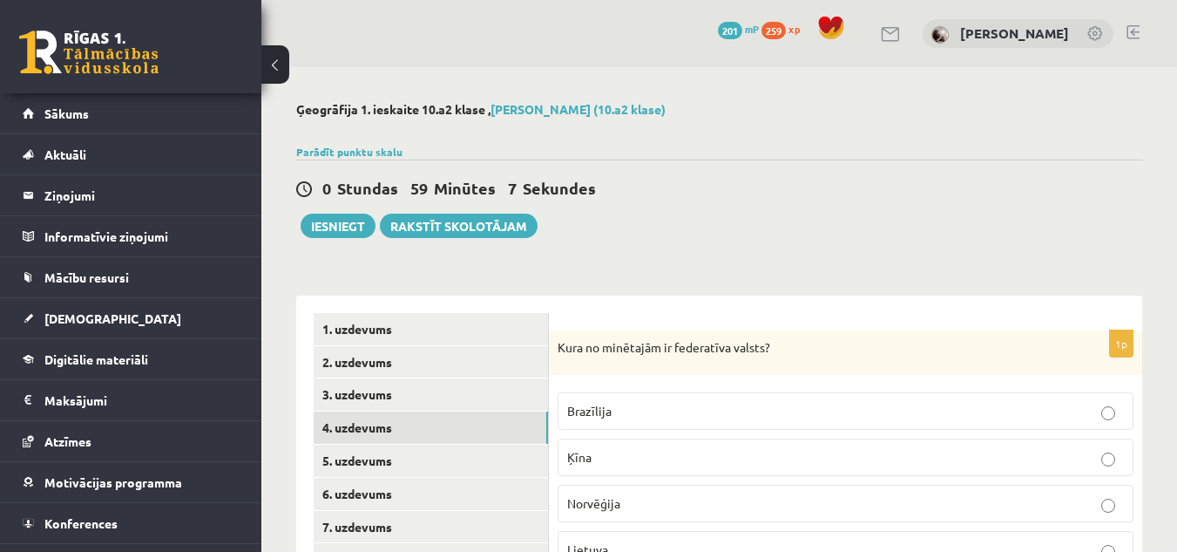
scroll to position [261, 0]
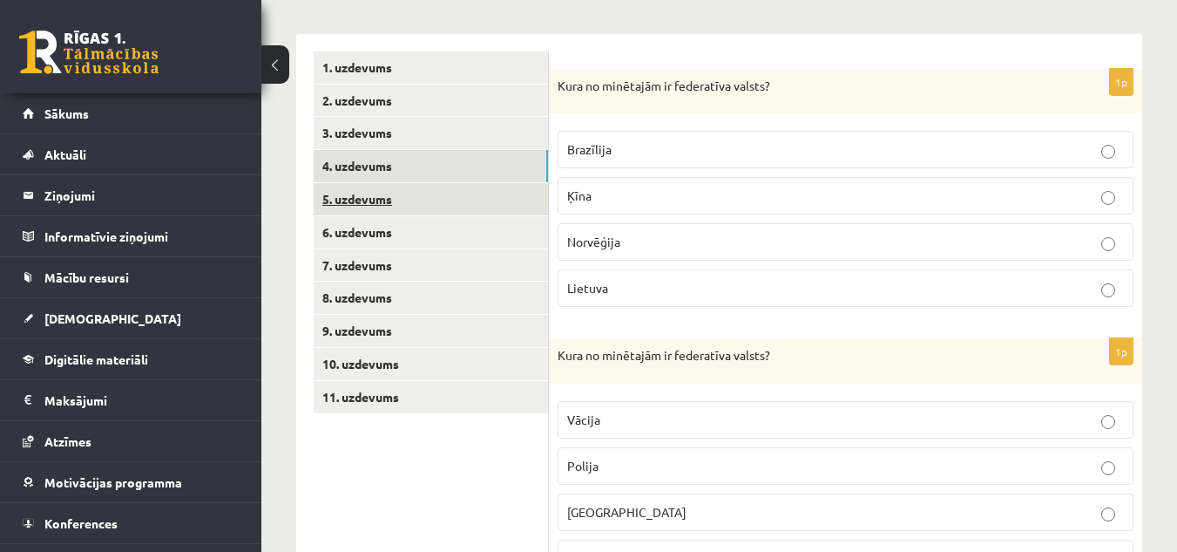
click at [374, 200] on link "5. uzdevums" at bounding box center [431, 199] width 234 height 32
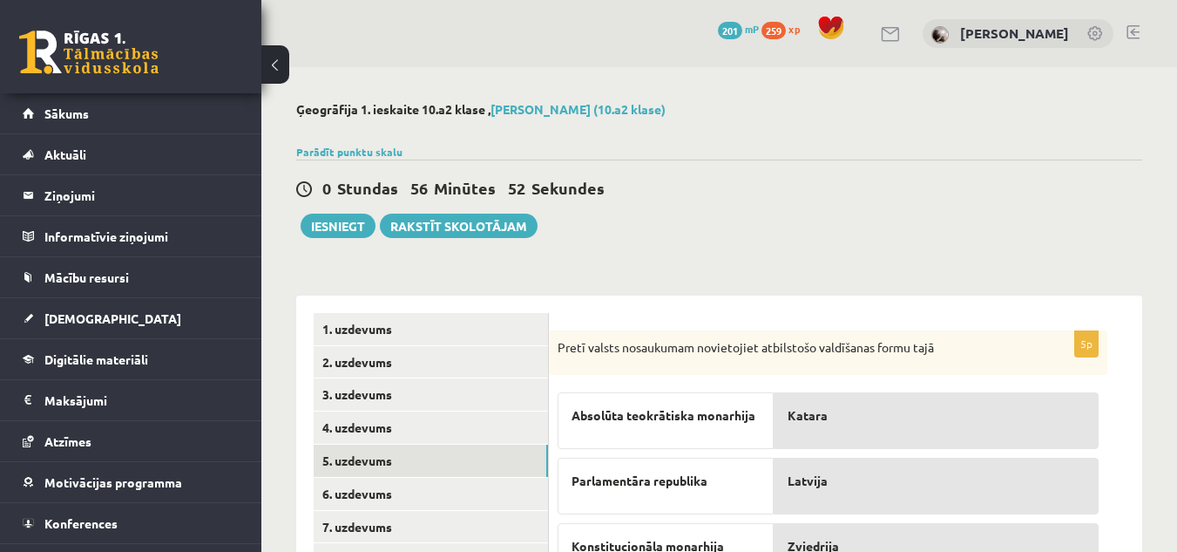
scroll to position [220, 0]
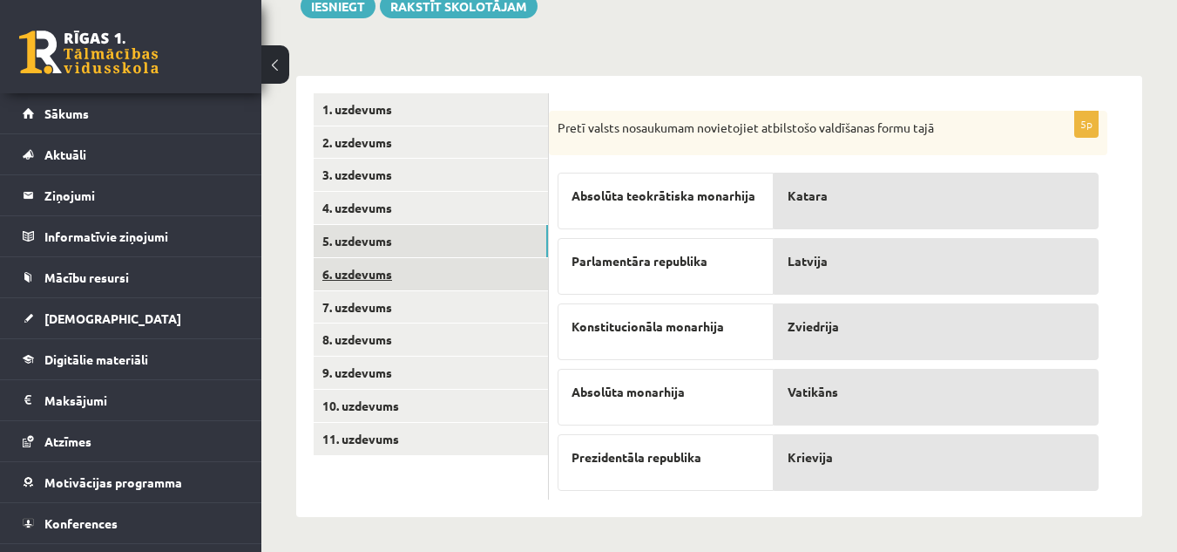
click at [361, 268] on link "6. uzdevums" at bounding box center [431, 274] width 234 height 32
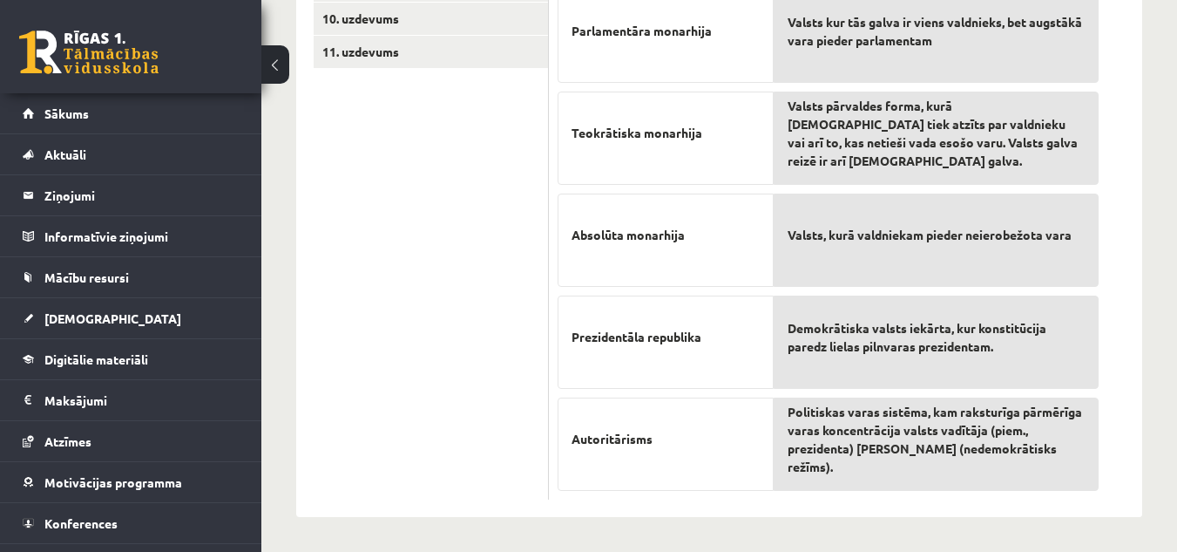
scroll to position [259, 0]
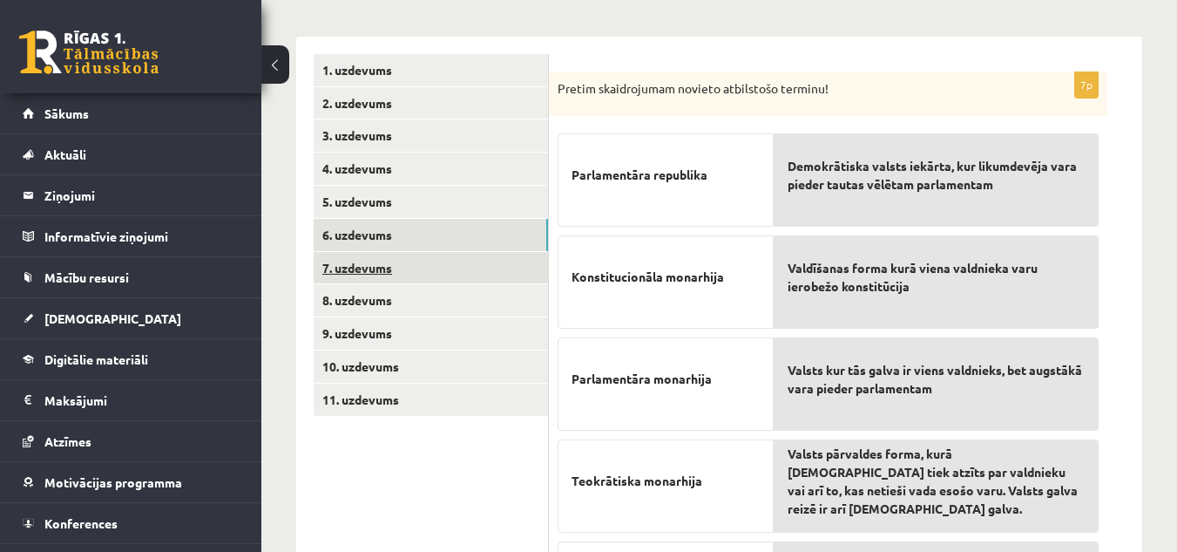
click at [363, 269] on link "7. uzdevums" at bounding box center [431, 268] width 234 height 32
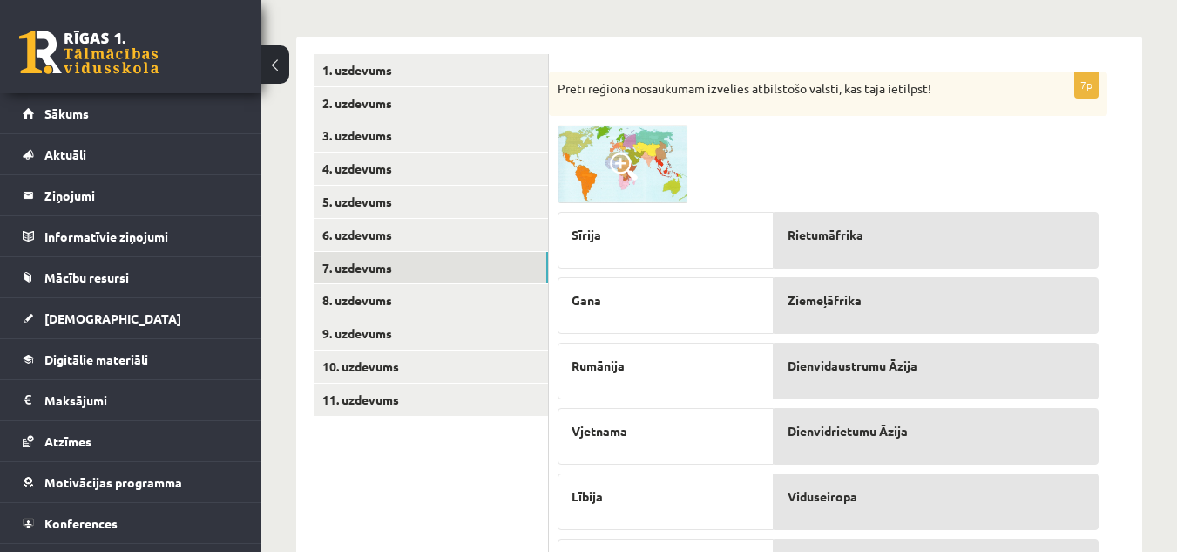
click at [643, 173] on img at bounding box center [623, 164] width 131 height 78
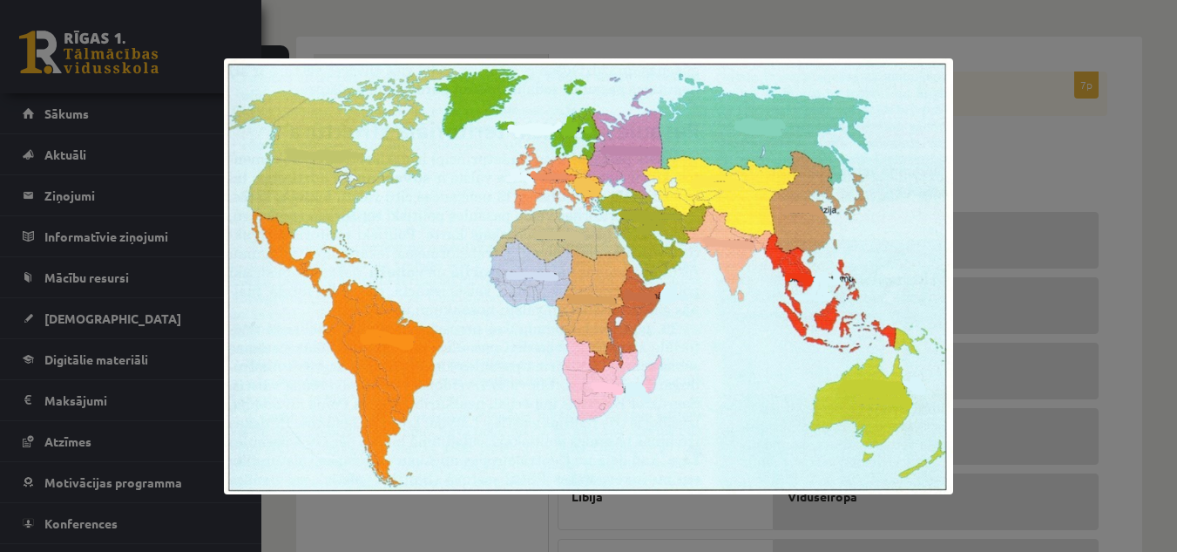
click at [1032, 241] on div at bounding box center [588, 276] width 1177 height 552
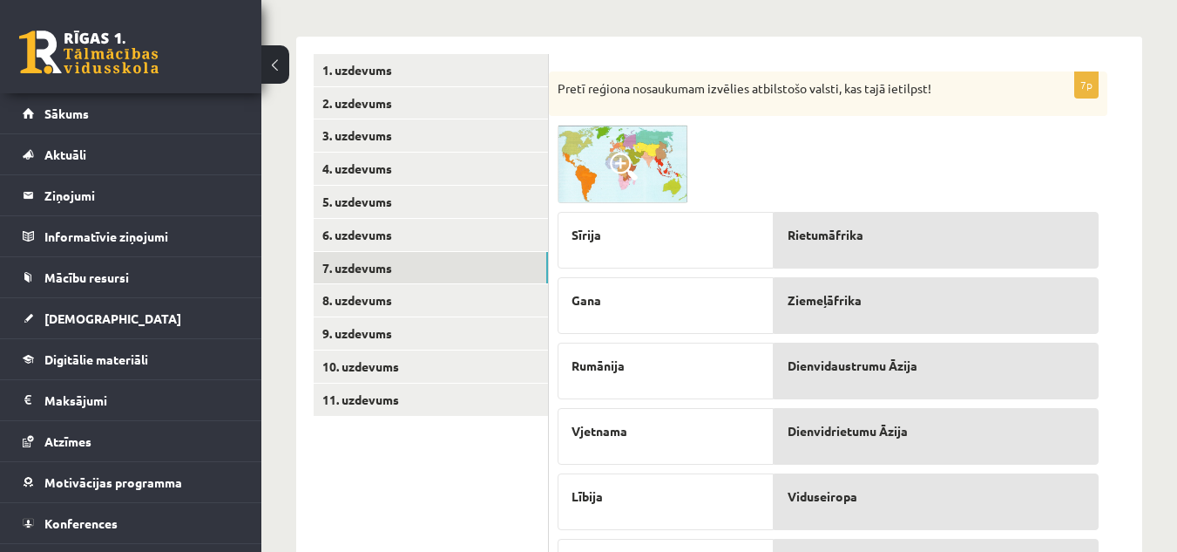
click at [634, 146] on img at bounding box center [623, 164] width 131 height 78
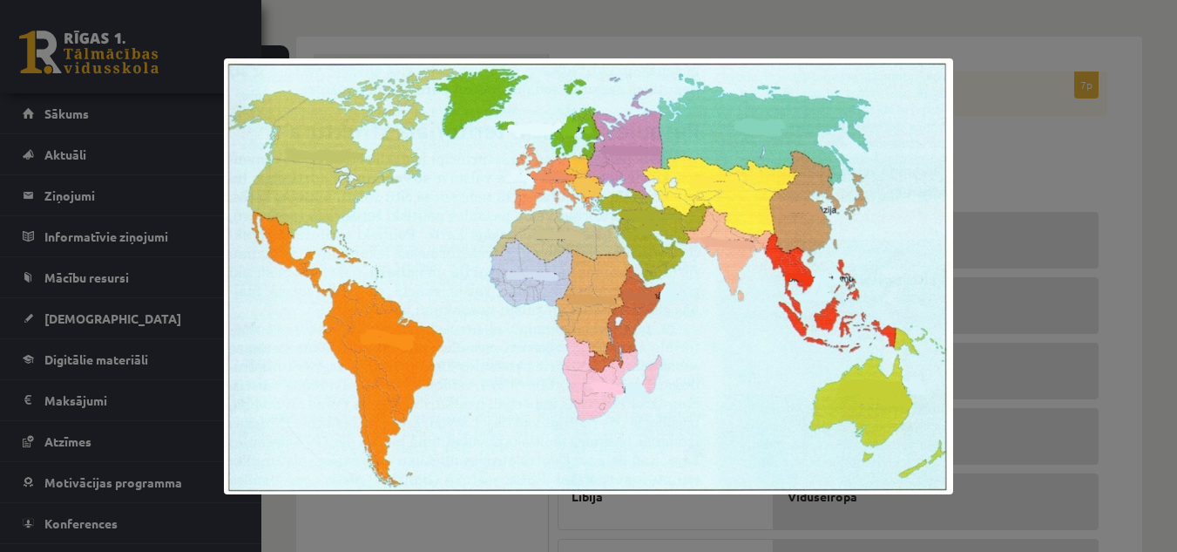
click at [1026, 135] on div at bounding box center [588, 276] width 1177 height 552
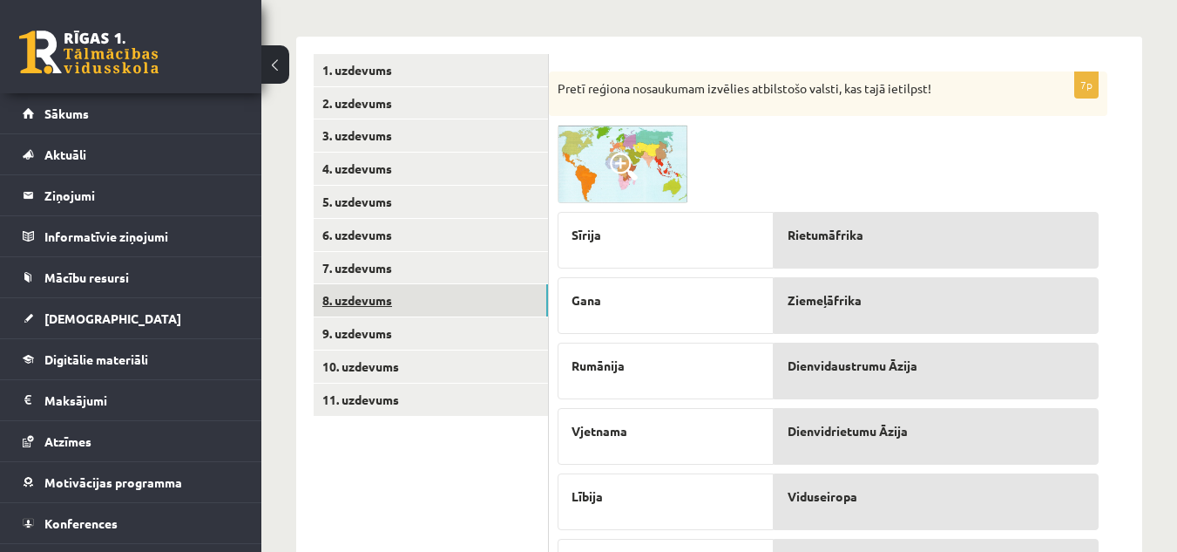
click at [344, 303] on link "8. uzdevums" at bounding box center [431, 300] width 234 height 32
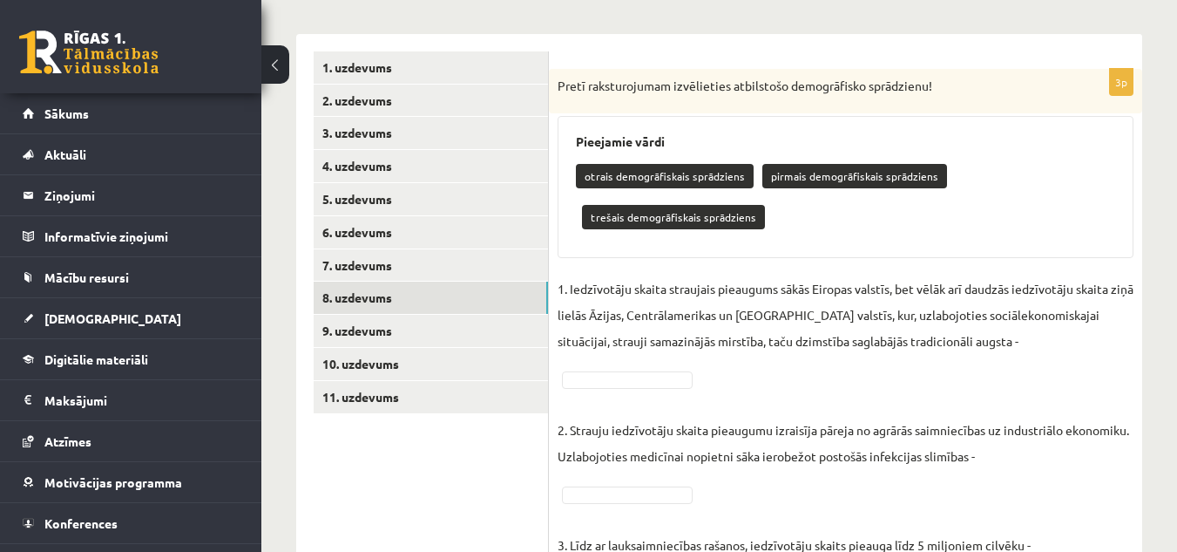
scroll to position [366, 0]
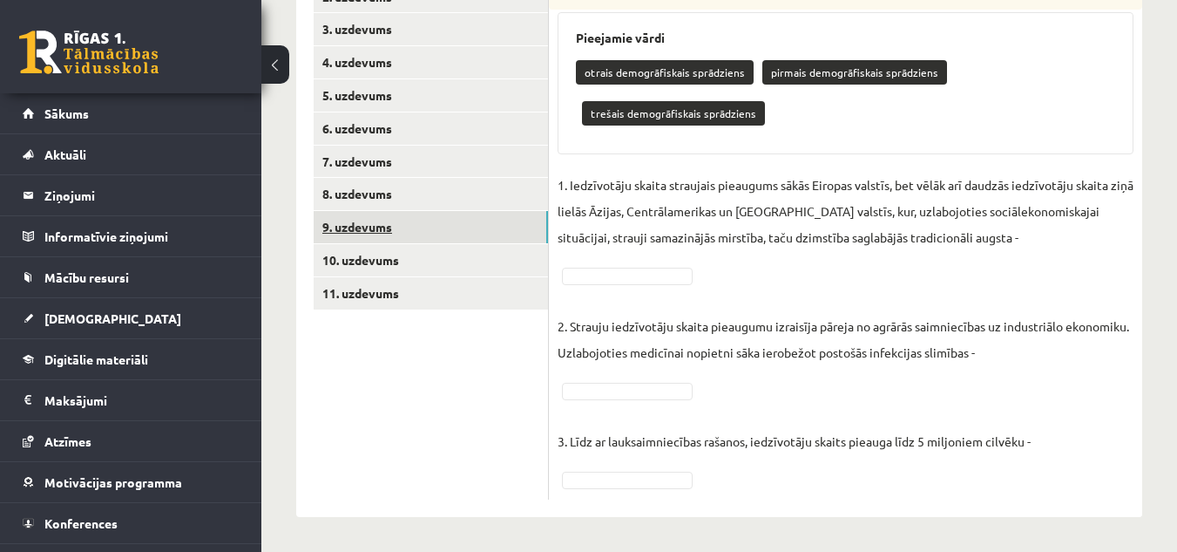
click at [370, 234] on link "9. uzdevums" at bounding box center [431, 227] width 234 height 32
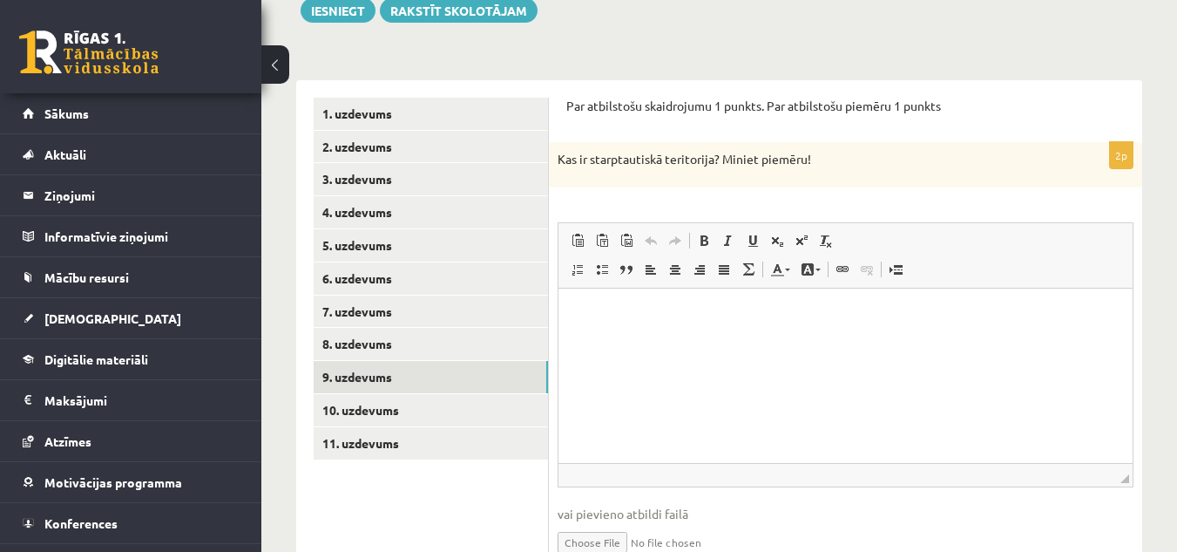
scroll to position [302, 0]
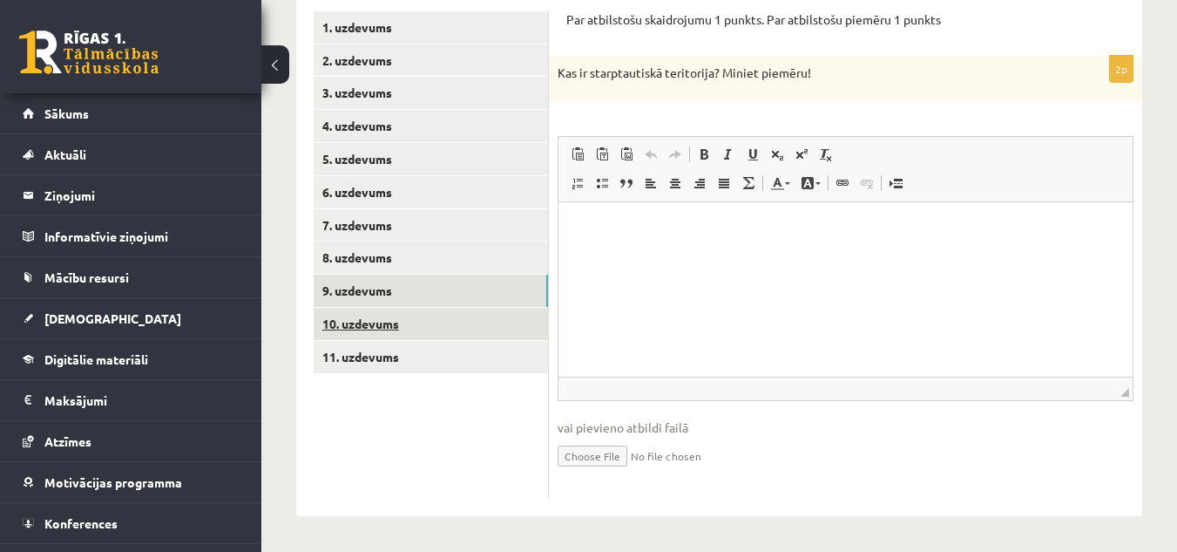
click at [393, 329] on link "10. uzdevums" at bounding box center [431, 324] width 234 height 32
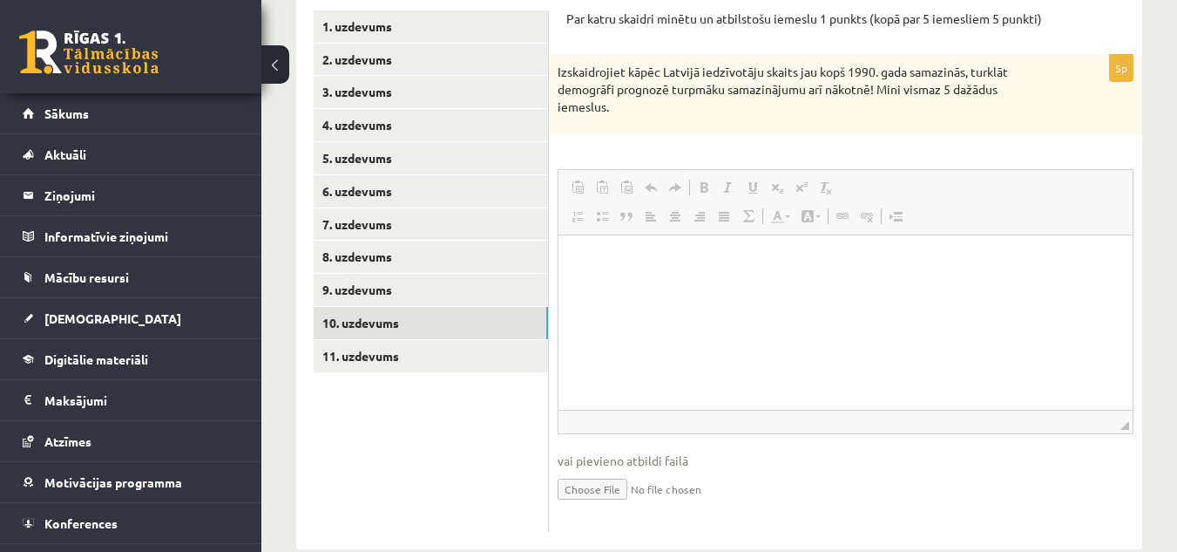
scroll to position [0, 0]
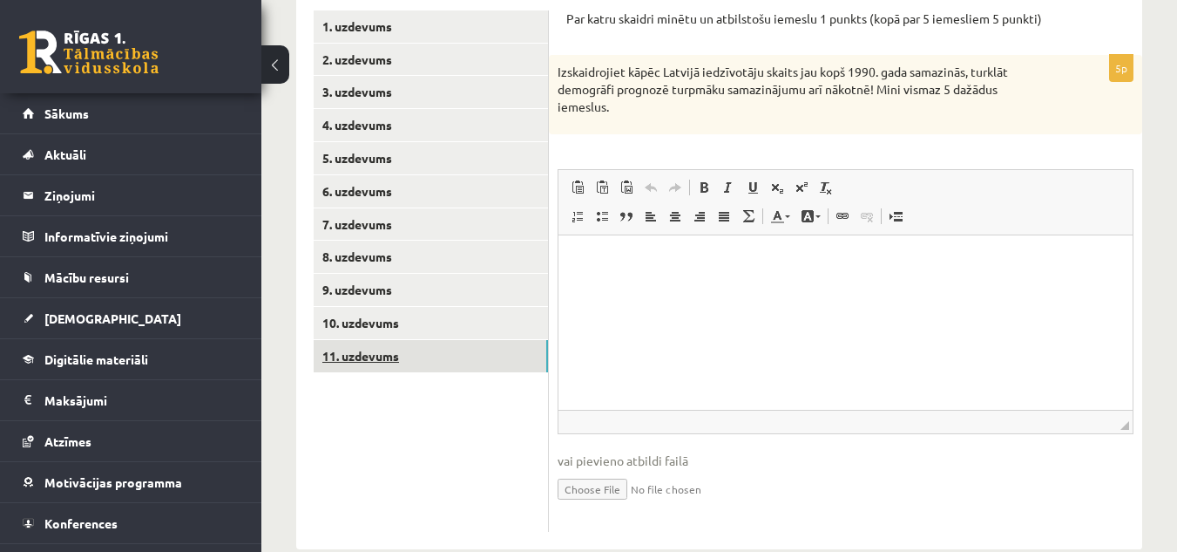
click at [376, 351] on link "11. uzdevums" at bounding box center [431, 356] width 234 height 32
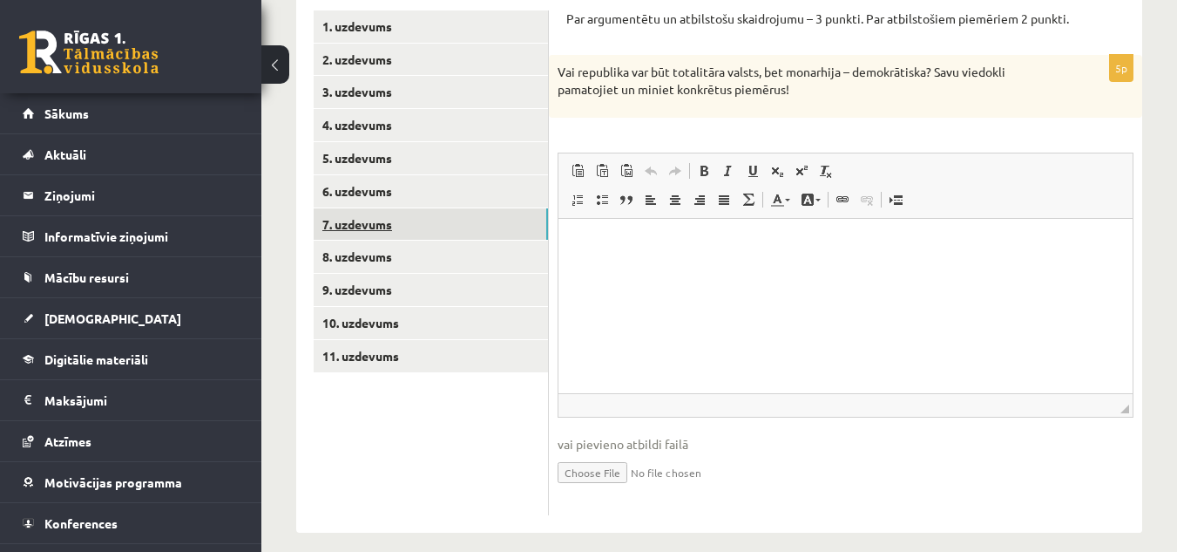
click at [382, 219] on link "7. uzdevums" at bounding box center [431, 224] width 234 height 32
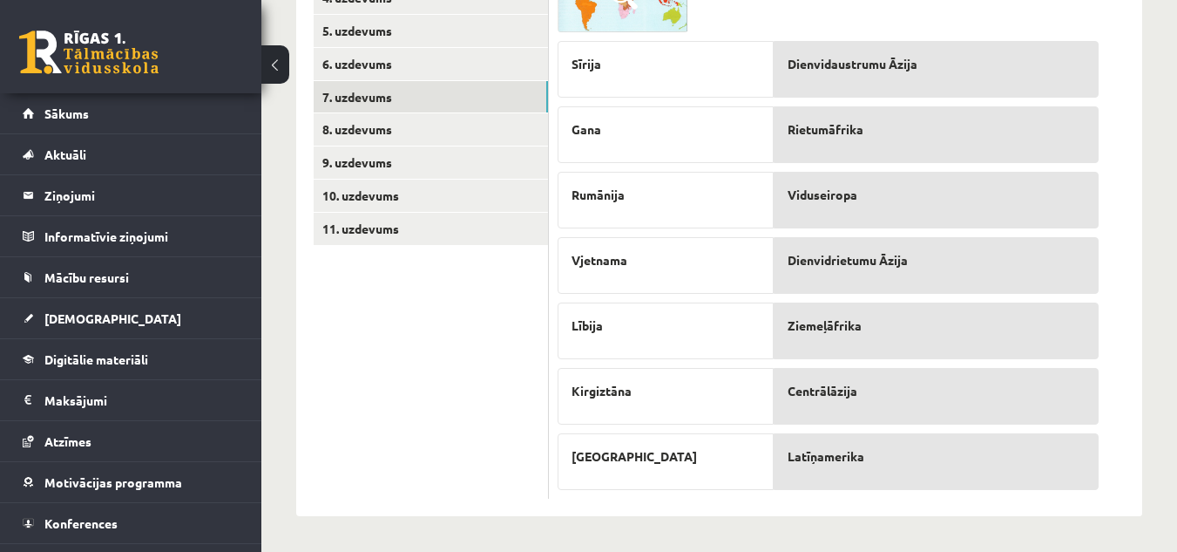
scroll to position [343, 0]
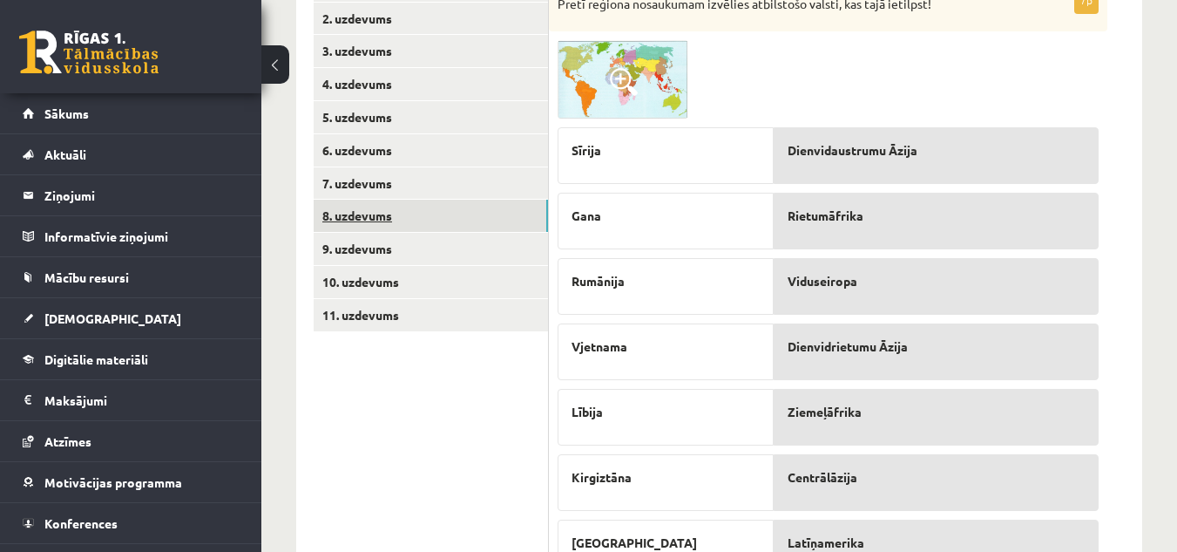
click at [352, 216] on link "8. uzdevums" at bounding box center [431, 216] width 234 height 32
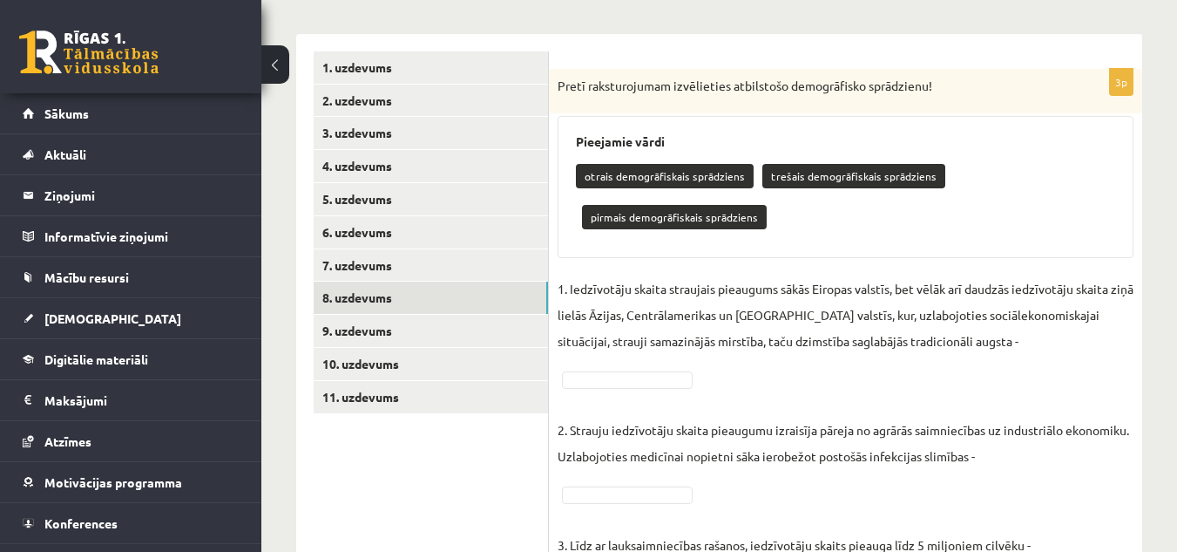
scroll to position [349, 0]
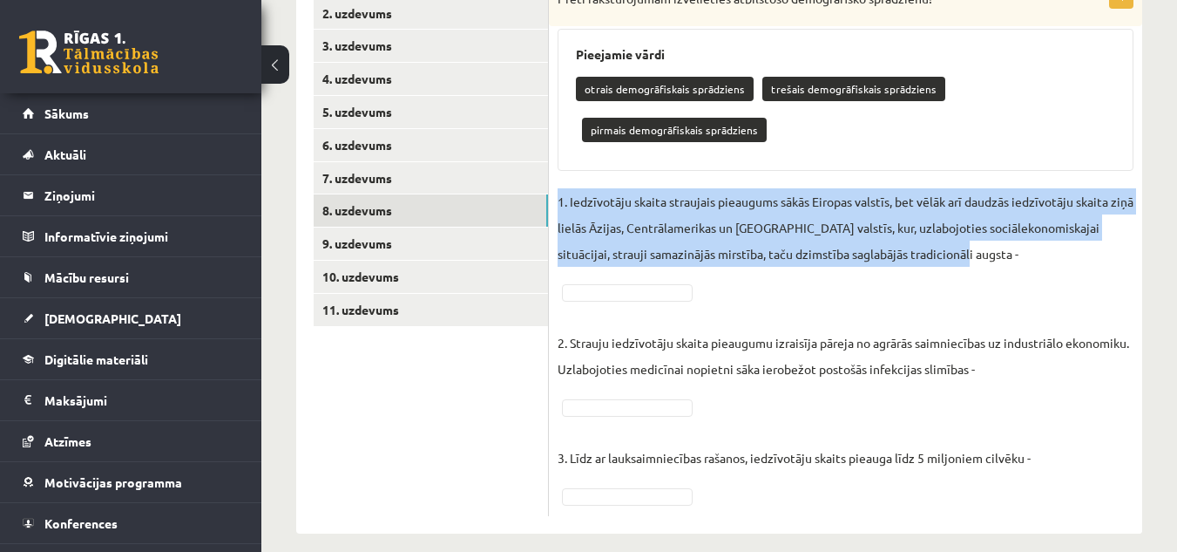
drag, startPoint x: 558, startPoint y: 203, endPoint x: 973, endPoint y: 257, distance: 418.4
click at [973, 257] on p "1. Iedzīvotāju skaita straujais pieaugums sākās Eiropas valstīs, bet vēlāk arī …" at bounding box center [846, 227] width 576 height 78
copy p "1. Iedzīvotāju skaita straujais pieaugums sākās Eiropas valstīs, bet vēlāk arī …"
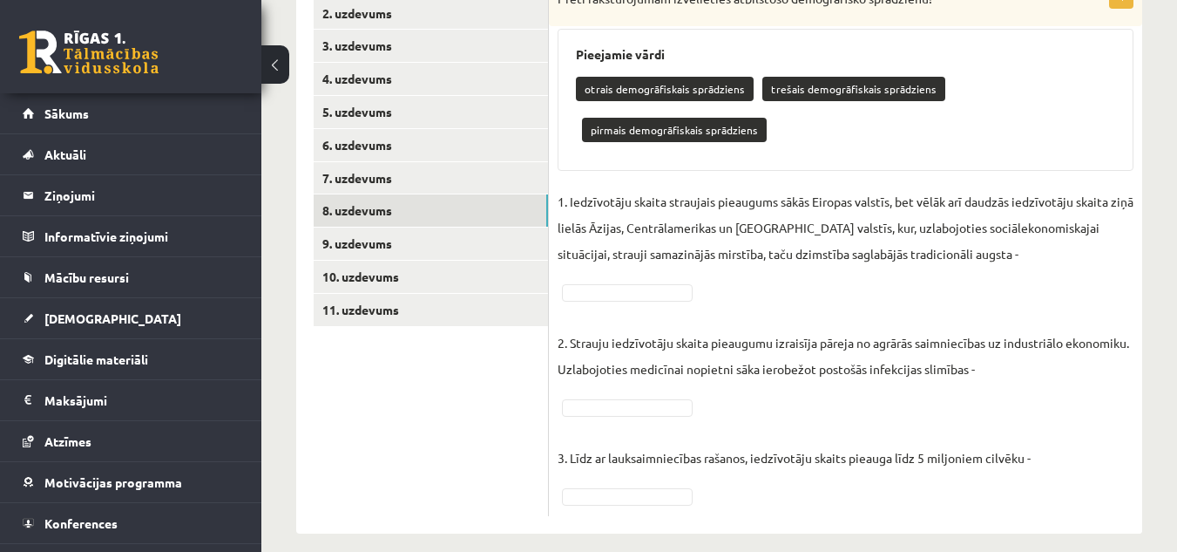
click at [756, 316] on p "2. Strauju iedzīvotāju skaita pieaugumu izraisīja pāreja no agrārās saimniecība…" at bounding box center [846, 342] width 576 height 78
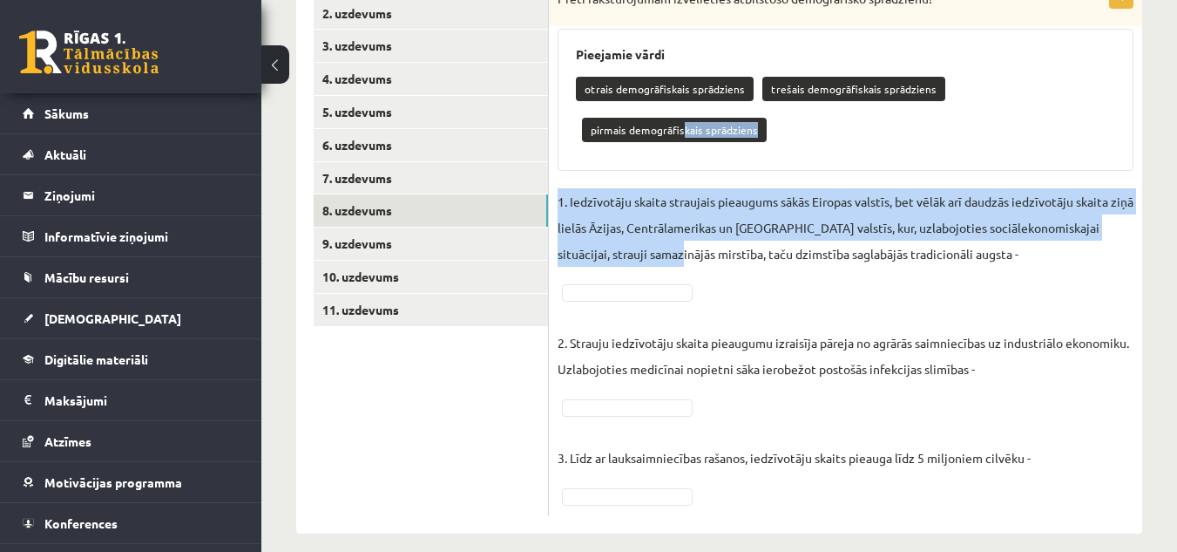
drag, startPoint x: 680, startPoint y: 129, endPoint x: 679, endPoint y: 167, distance: 38.4
click at [673, 209] on div "3p Pretī raksturojumam izvēlieties atbilstošo demogrāfisko sprādzienu! Pieejami…" at bounding box center [846, 249] width 594 height 534
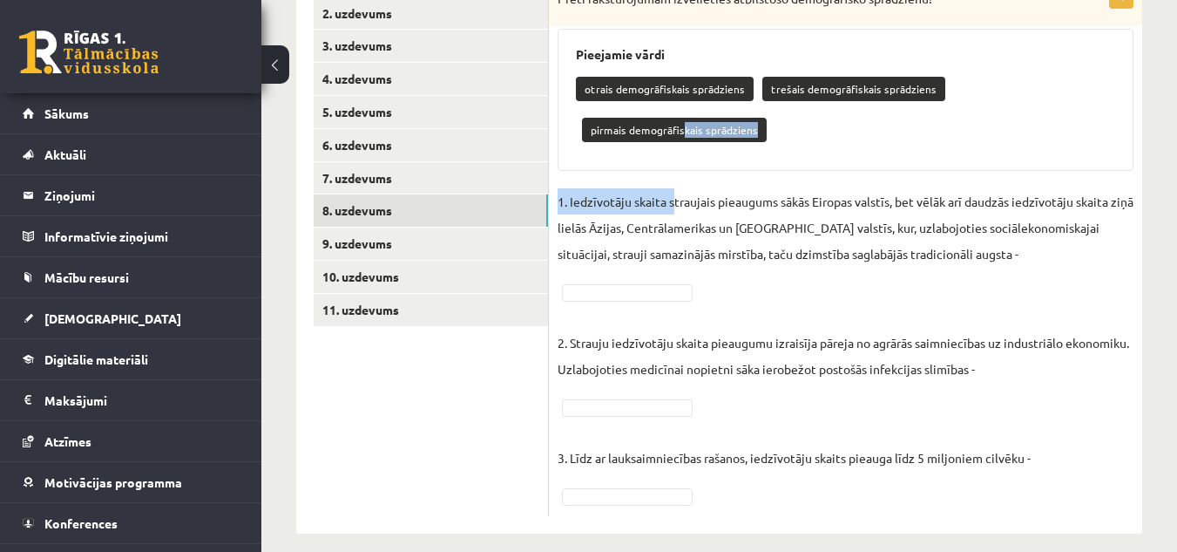
click at [734, 126] on p "pirmais demogrāfiskais sprādziens" at bounding box center [674, 130] width 185 height 24
click at [777, 139] on div "otrais demogrāfiskais sprādziens trešais demogrāfiskais sprādziens pirmais demo…" at bounding box center [845, 112] width 539 height 82
click at [740, 124] on p "pirmais demogrāfiskais sprādziens" at bounding box center [674, 130] width 185 height 24
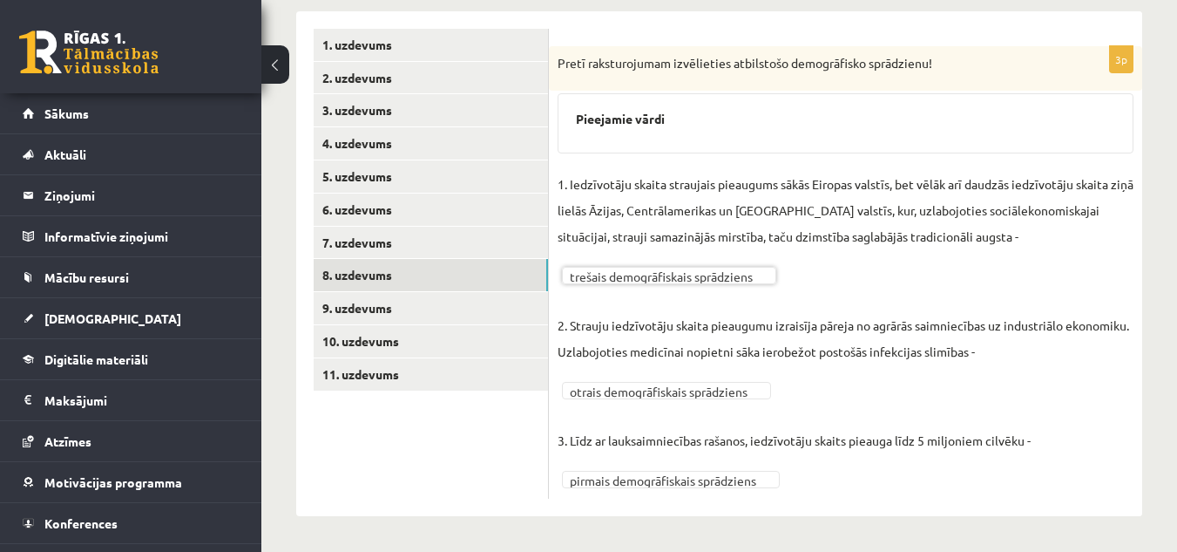
scroll to position [285, 0]
click at [379, 308] on link "9. uzdevums" at bounding box center [431, 308] width 234 height 32
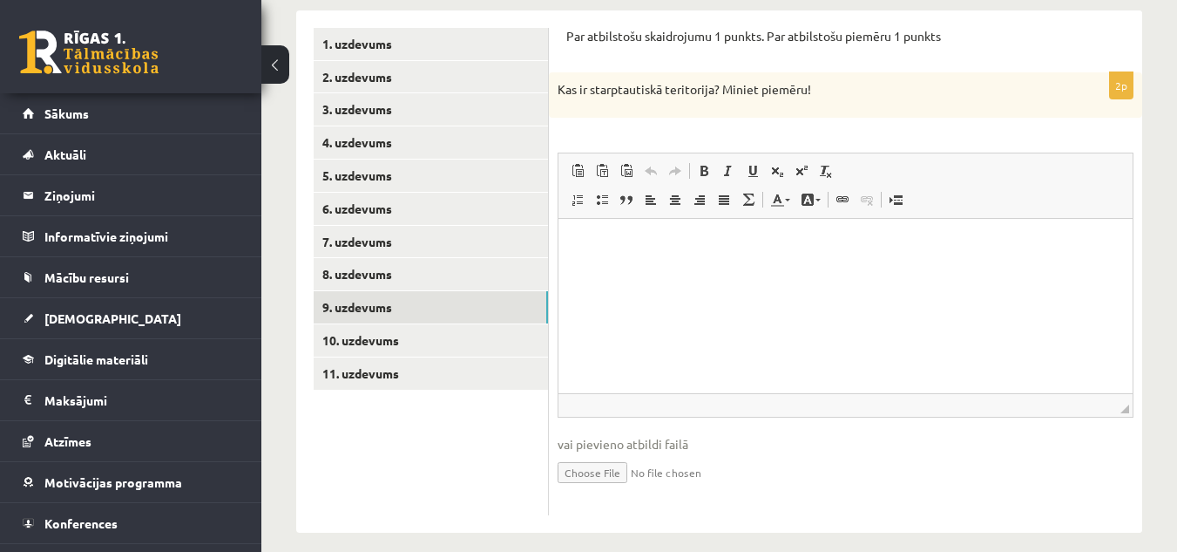
scroll to position [0, 0]
click at [606, 253] on p "Bagātinātā teksta redaktors, wiswyg-editor-user-answer-47024858631000" at bounding box center [845, 244] width 539 height 18
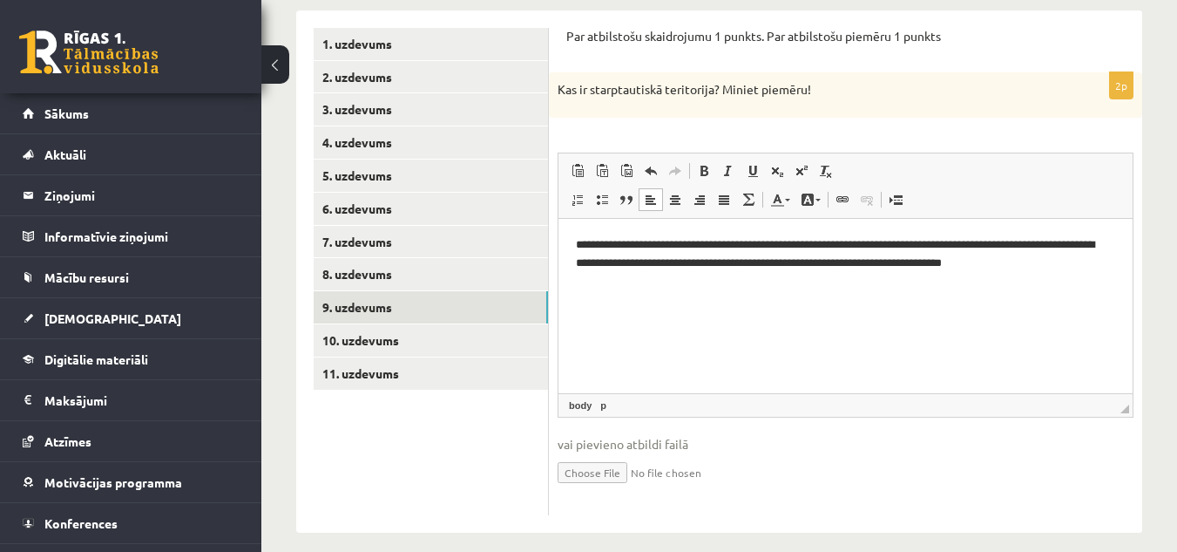
scroll to position [302, 0]
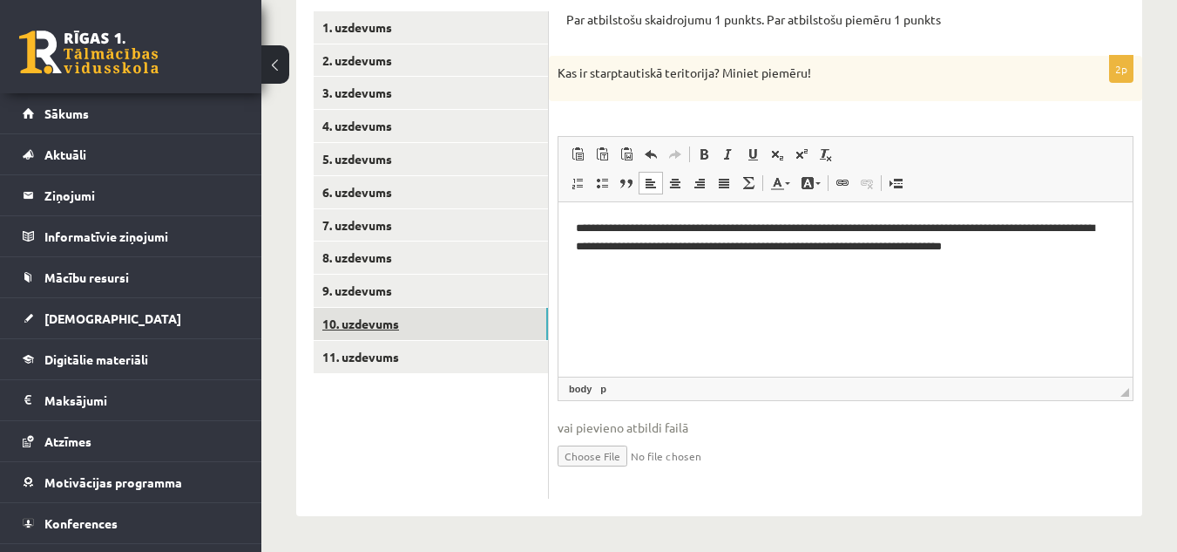
click at [366, 325] on link "10. uzdevums" at bounding box center [431, 324] width 234 height 32
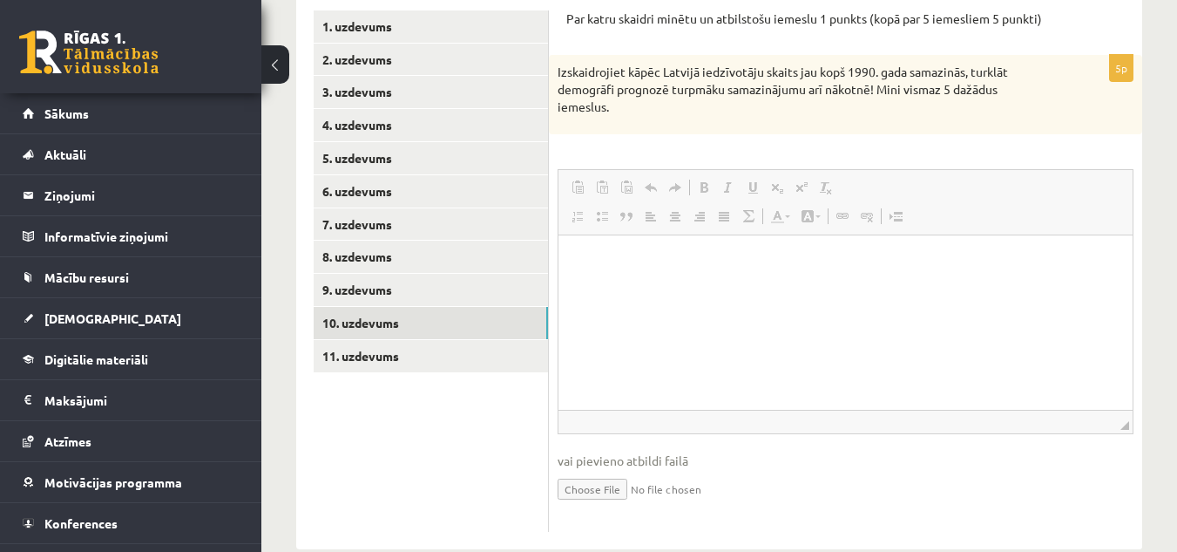
scroll to position [0, 0]
click at [670, 275] on html at bounding box center [846, 261] width 574 height 53
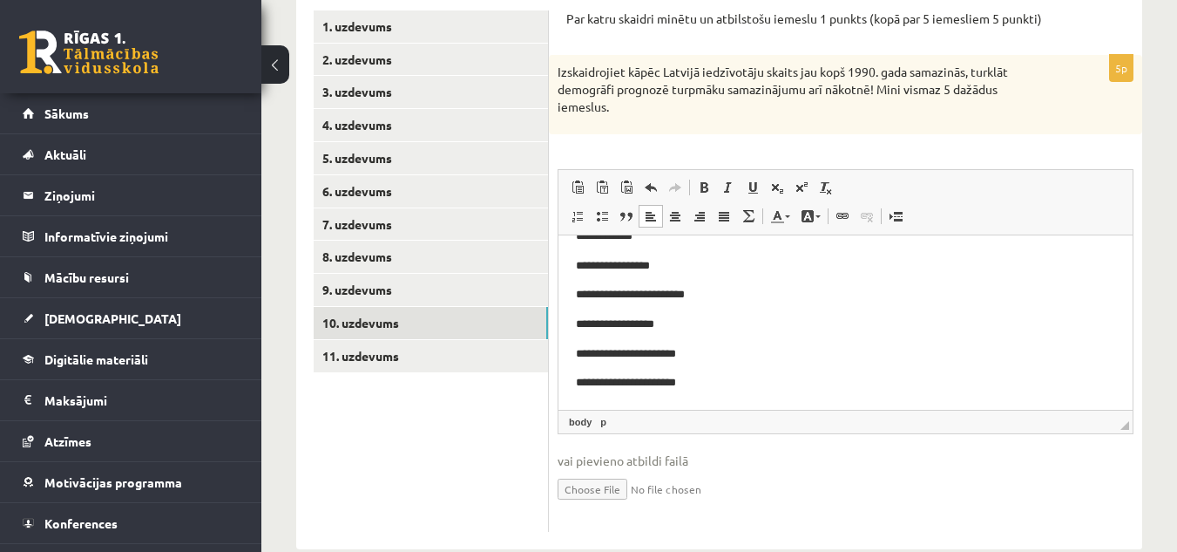
scroll to position [26, 0]
click at [370, 349] on link "11. uzdevums" at bounding box center [431, 356] width 234 height 32
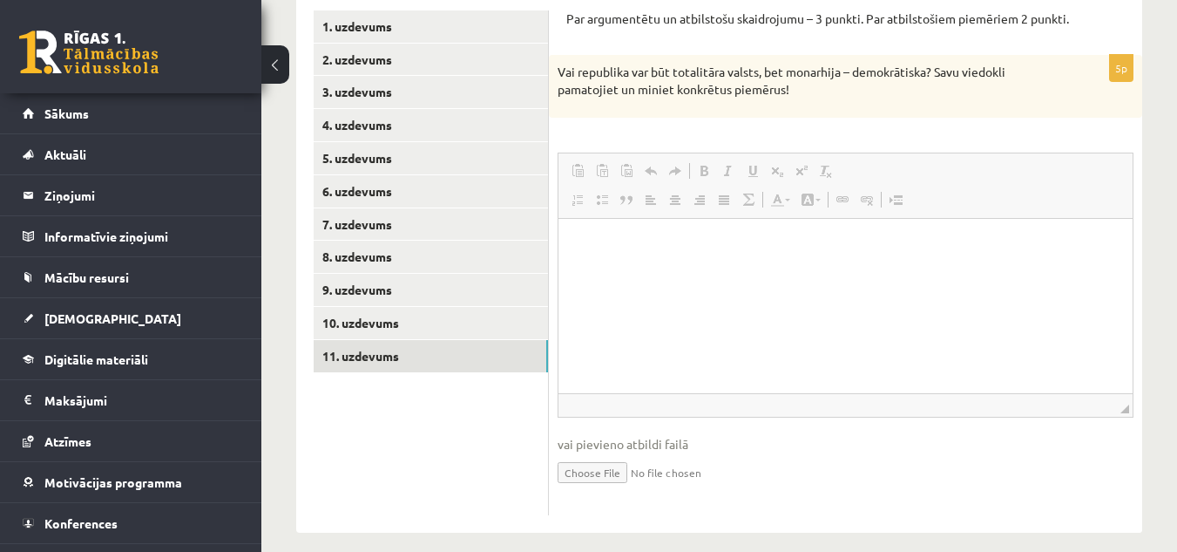
scroll to position [0, 0]
click at [677, 257] on html at bounding box center [846, 244] width 574 height 53
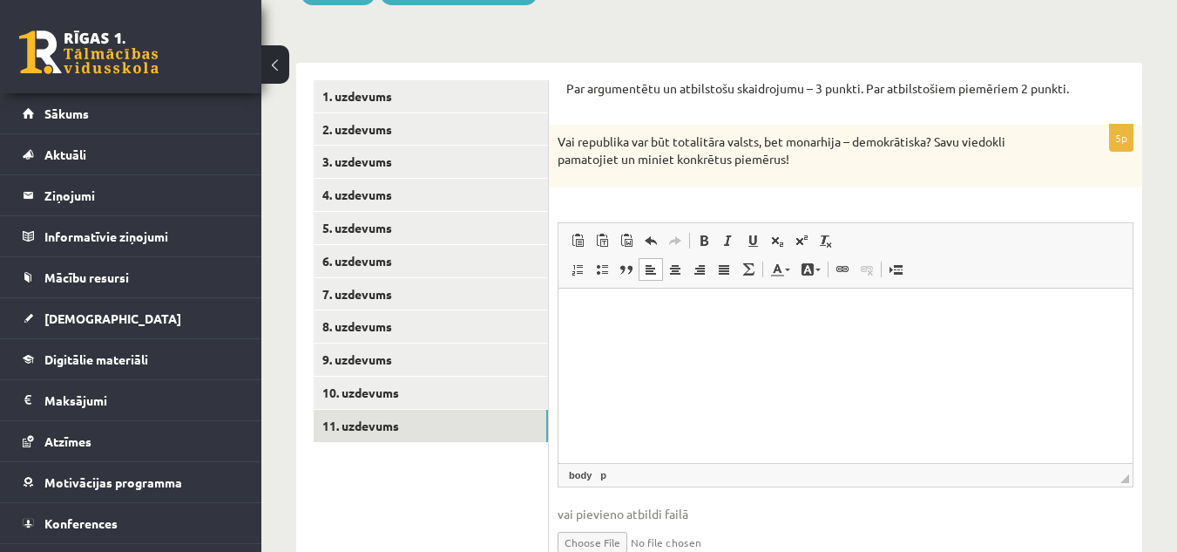
scroll to position [320, 0]
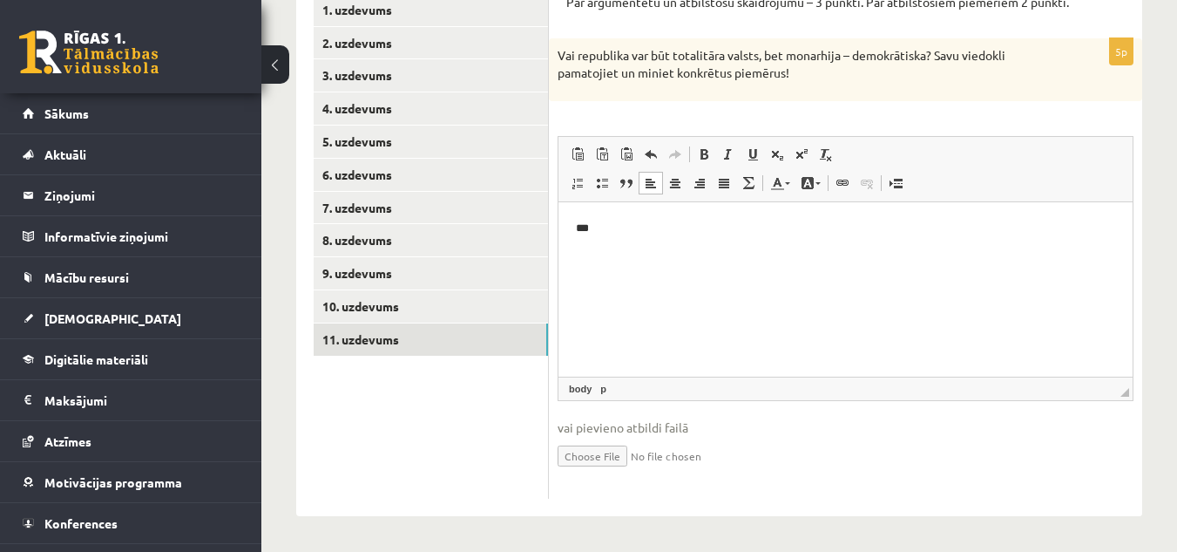
drag, startPoint x: 628, startPoint y: 255, endPoint x: 621, endPoint y: 240, distance: 17.2
click at [621, 240] on html "***" at bounding box center [846, 227] width 574 height 53
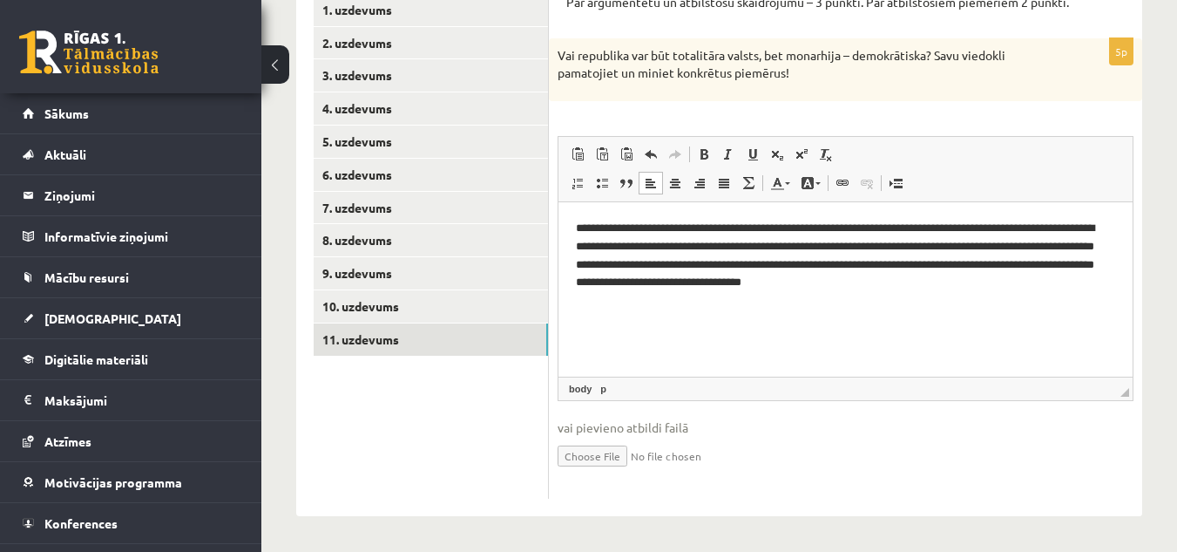
scroll to position [0, 0]
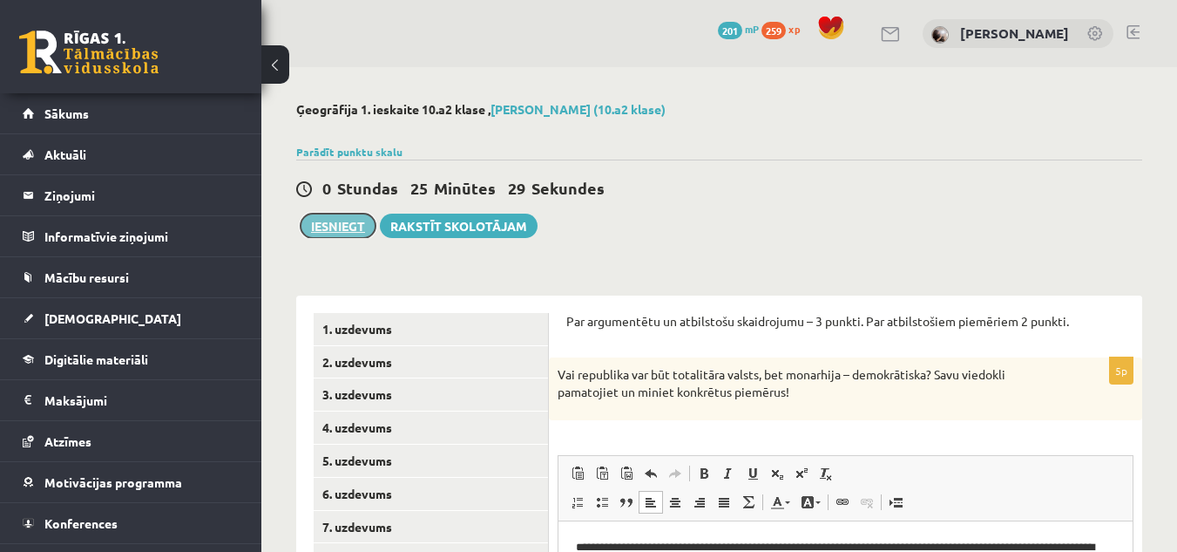
click at [350, 229] on button "Iesniegt" at bounding box center [338, 226] width 75 height 24
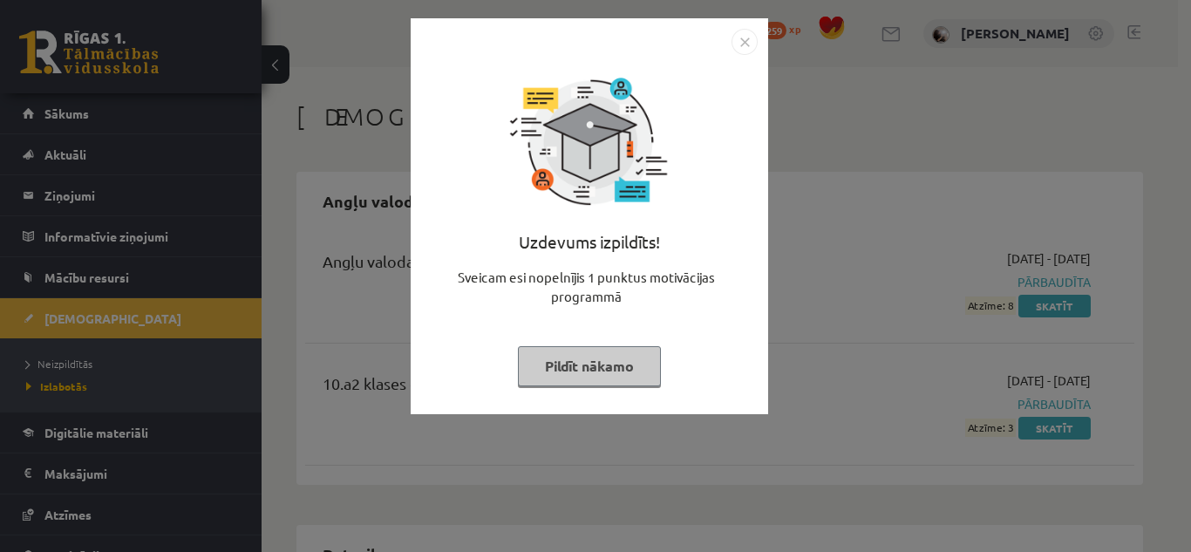
click at [628, 360] on button "Pildīt nākamo" at bounding box center [589, 366] width 143 height 40
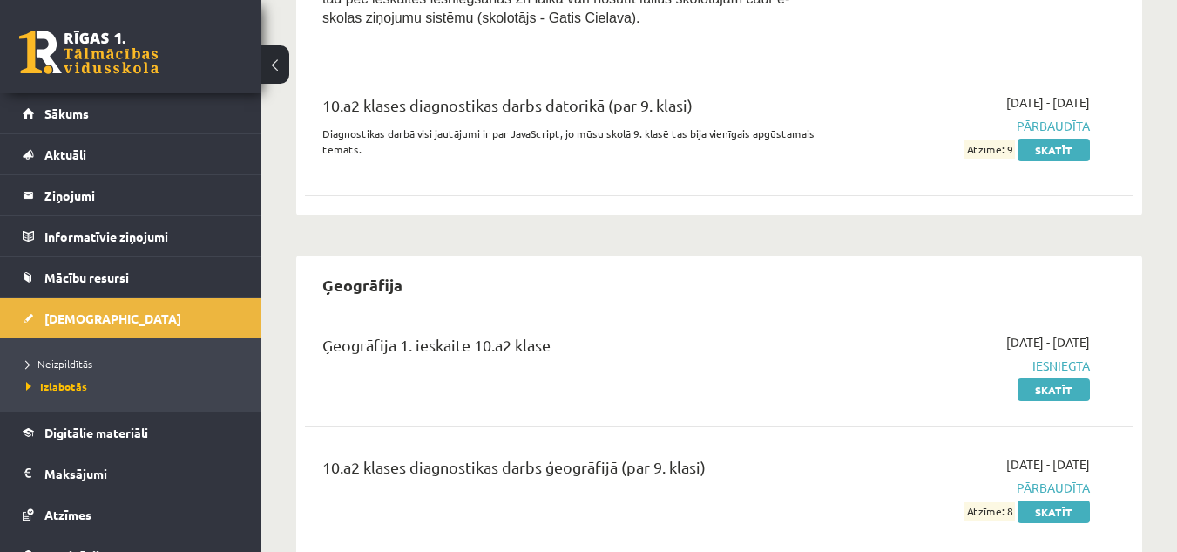
scroll to position [1010, 0]
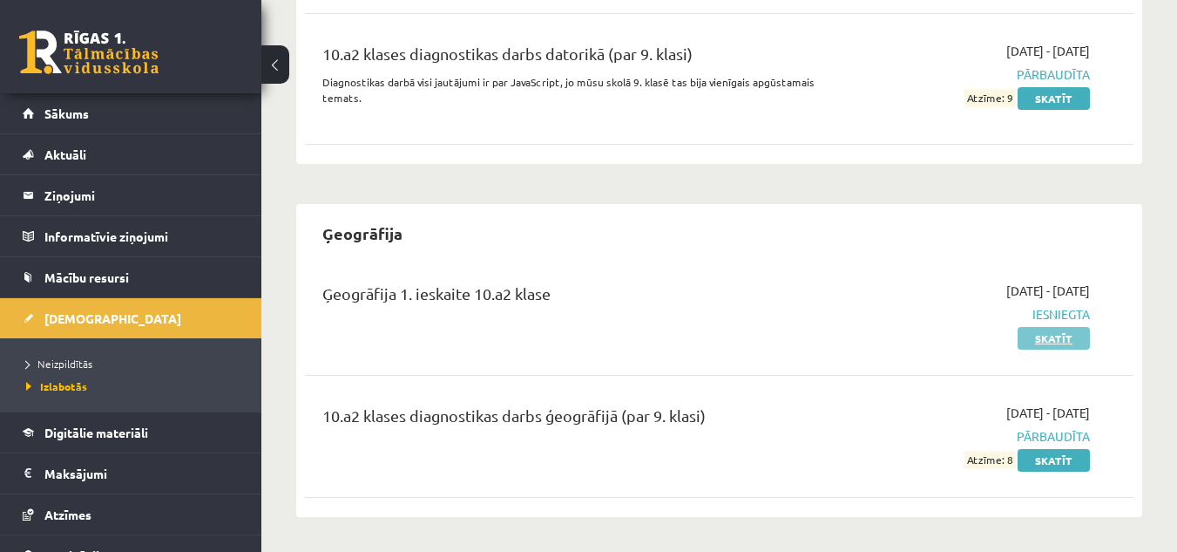
click at [1048, 334] on link "Skatīt" at bounding box center [1054, 338] width 72 height 23
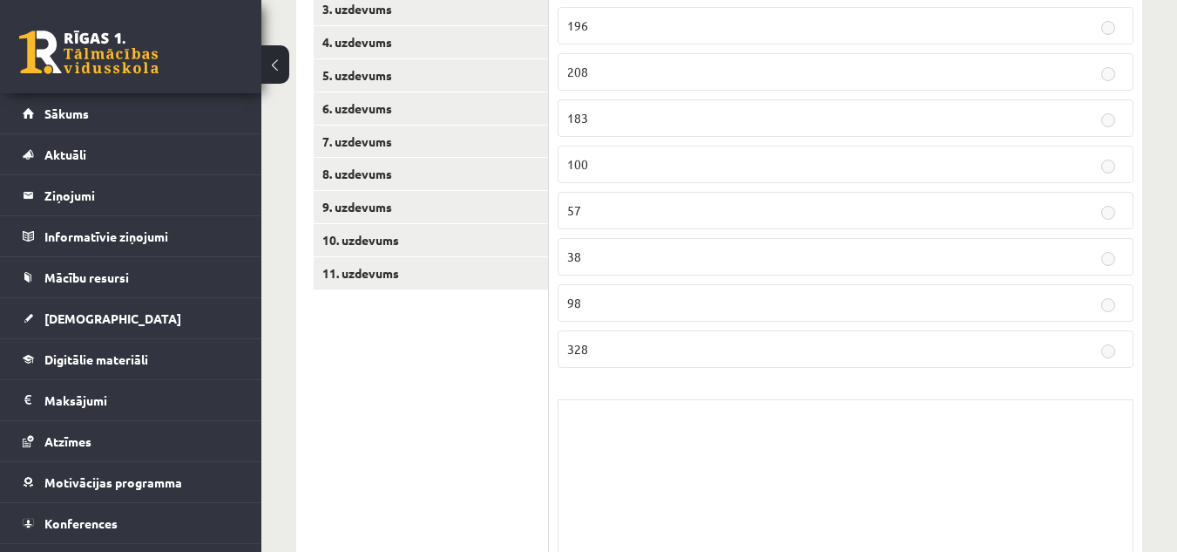
scroll to position [431, 0]
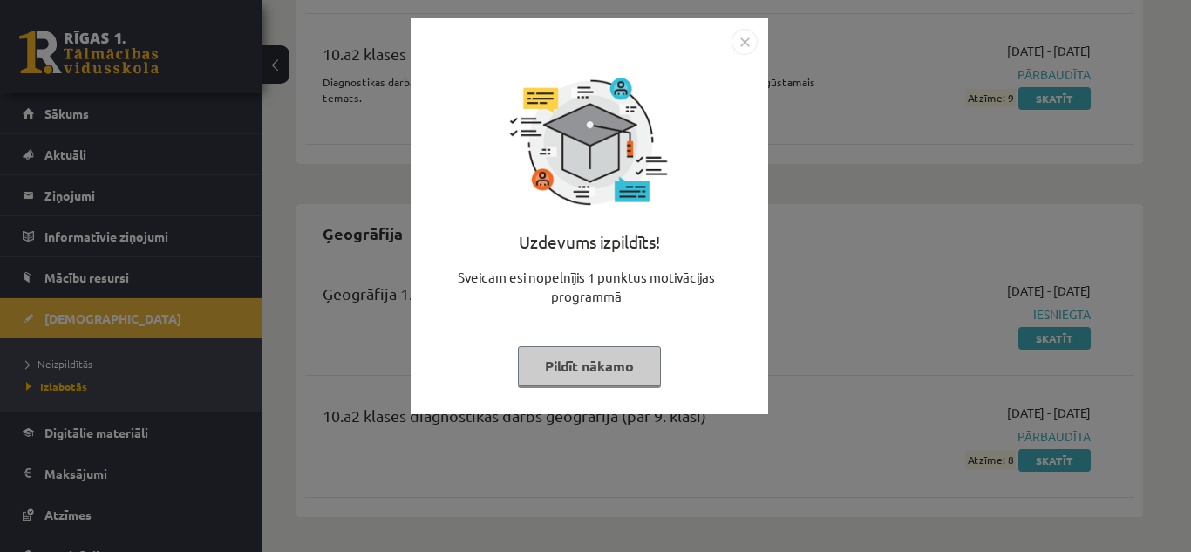
click at [620, 365] on button "Pildīt nākamo" at bounding box center [589, 366] width 143 height 40
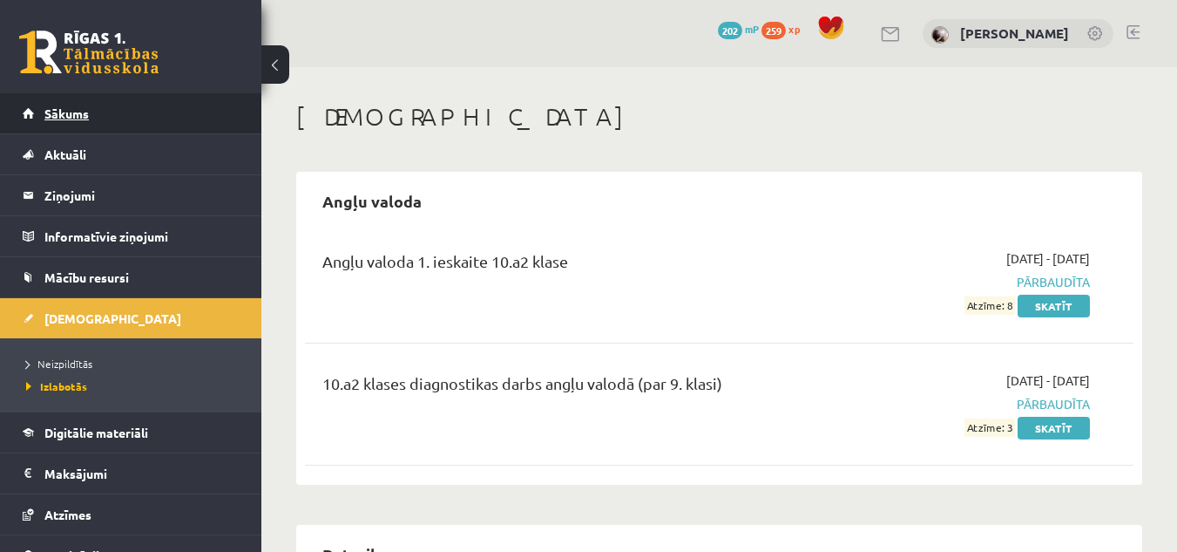
click at [66, 105] on link "Sākums" at bounding box center [131, 113] width 217 height 40
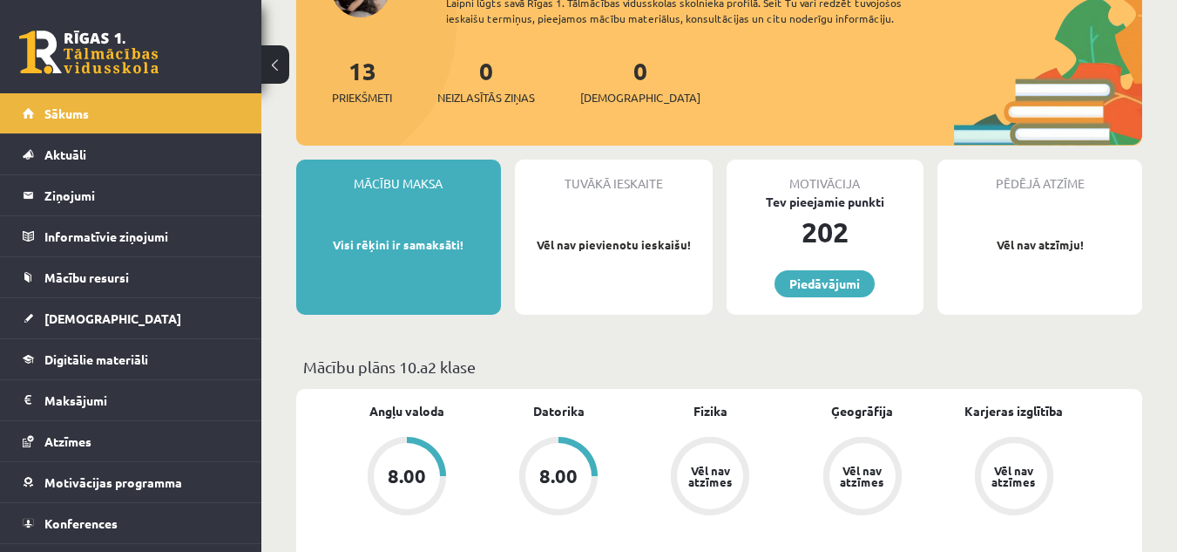
scroll to position [87, 0]
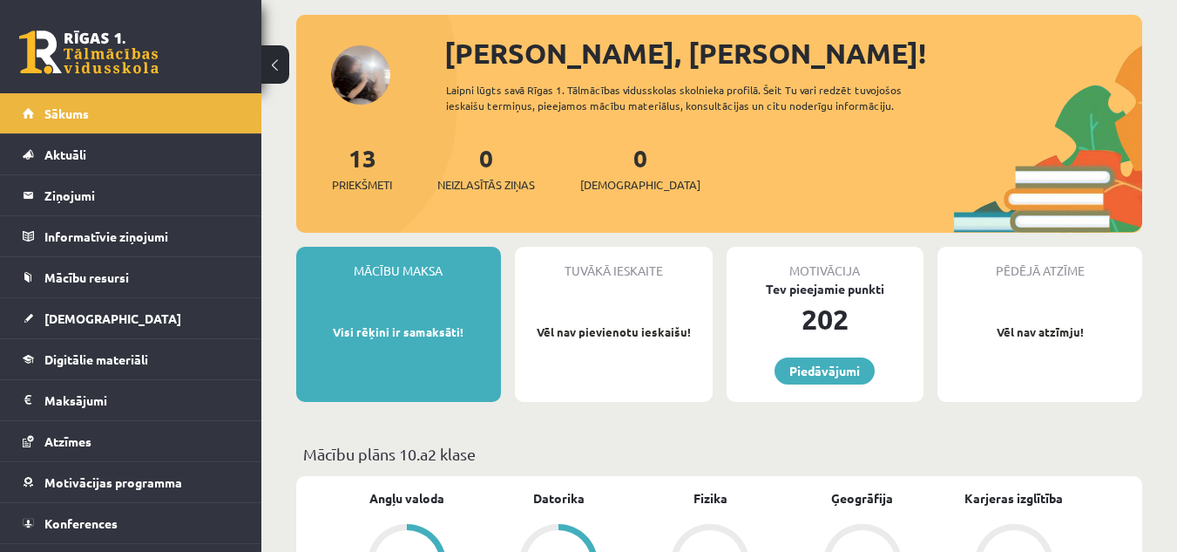
click at [1069, 291] on div "Pēdējā atzīme Vēl nav atzīmju!" at bounding box center [1040, 324] width 205 height 155
drag, startPoint x: 1050, startPoint y: 270, endPoint x: 1042, endPoint y: 278, distance: 11.1
click at [1044, 277] on div "Pēdējā atzīme" at bounding box center [1040, 263] width 205 height 33
click at [542, 298] on div "Tuvākā ieskaite Vēl nav pievienotu ieskaišu!" at bounding box center [614, 324] width 198 height 155
click at [486, 387] on div "Mācību maksa Visi rēķini ir samaksāti!" at bounding box center [398, 324] width 205 height 155
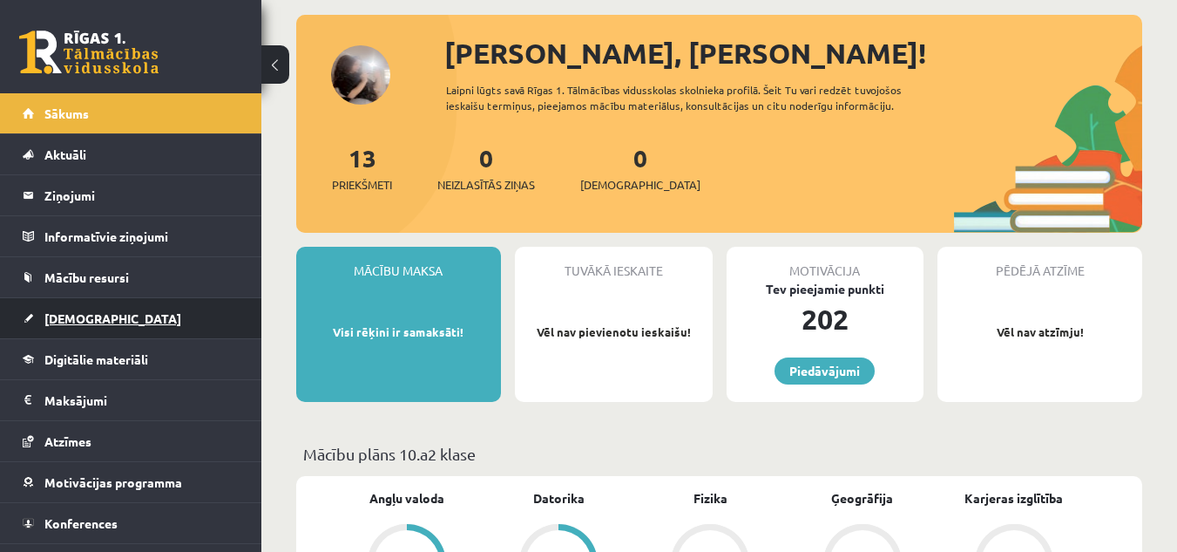
click at [66, 311] on span "[DEMOGRAPHIC_DATA]" at bounding box center [112, 318] width 137 height 16
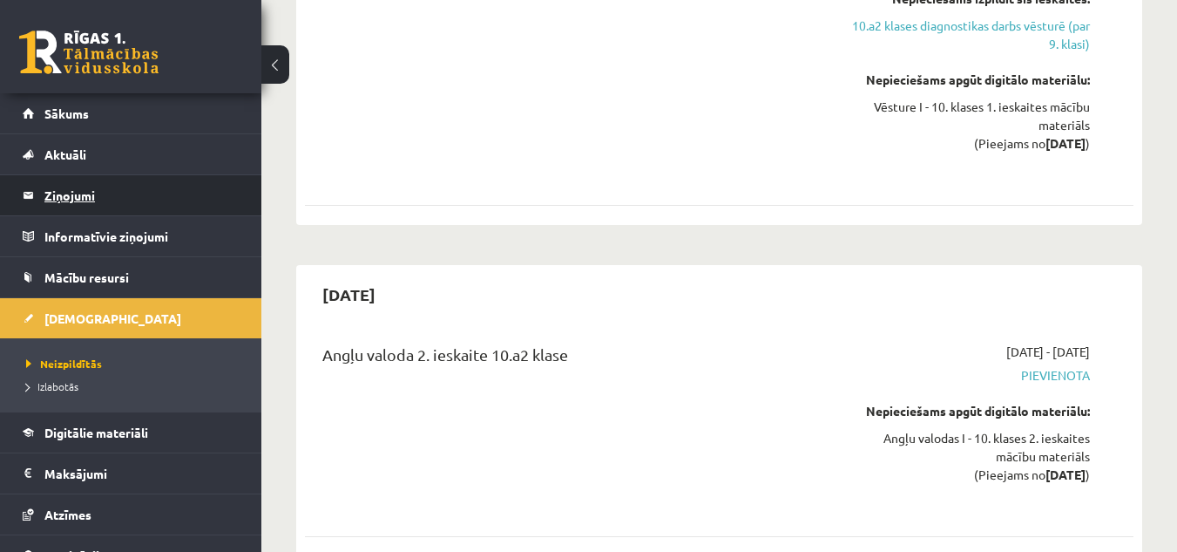
scroll to position [4793, 0]
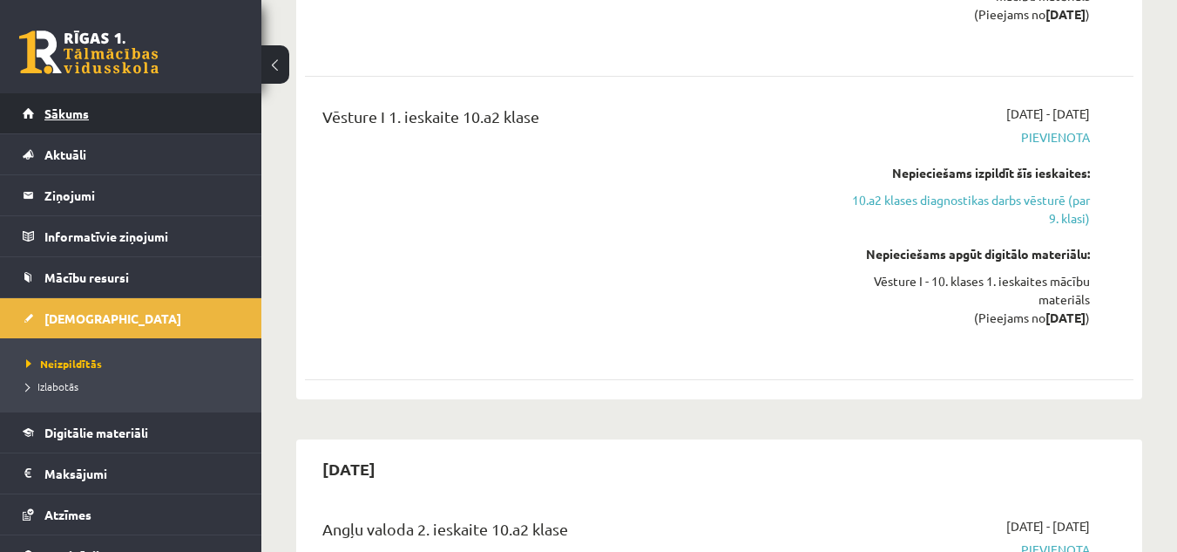
click at [65, 123] on link "Sākums" at bounding box center [131, 113] width 217 height 40
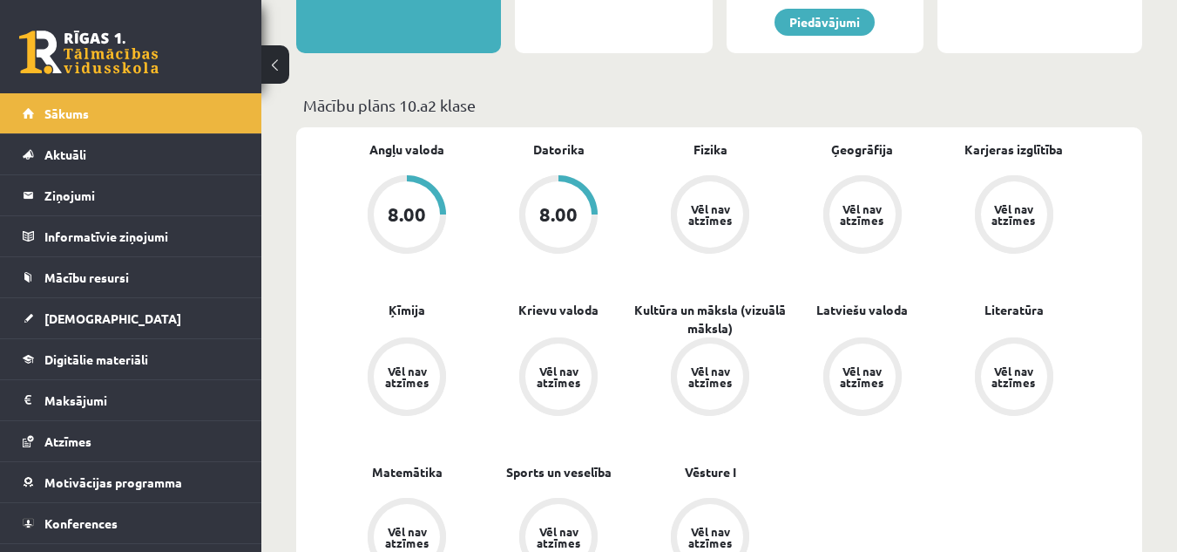
scroll to position [523, 0]
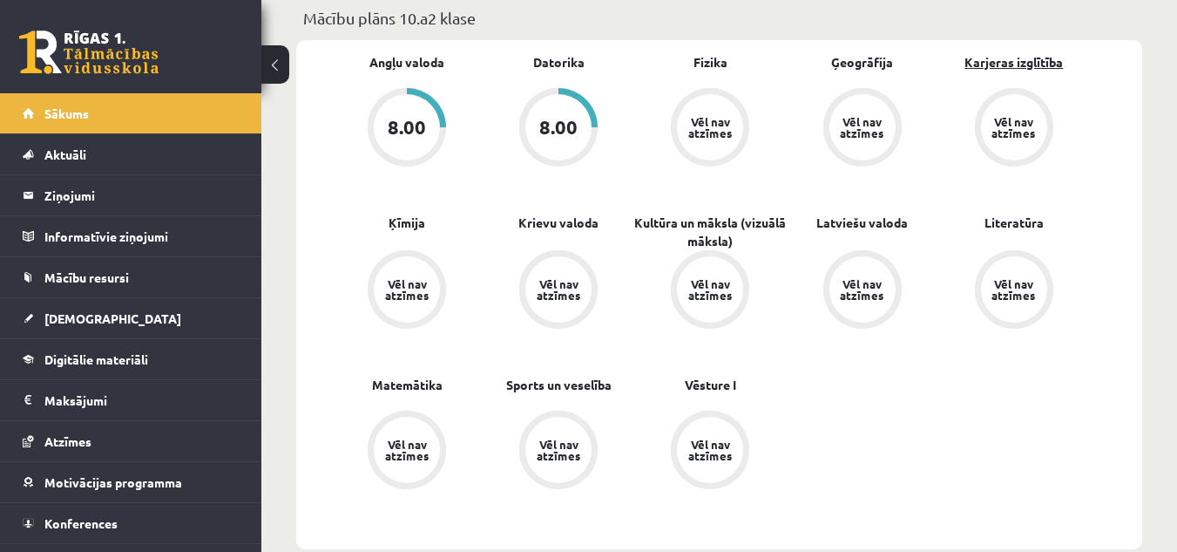
click at [1038, 58] on link "Karjeras izglītība" at bounding box center [1014, 62] width 98 height 18
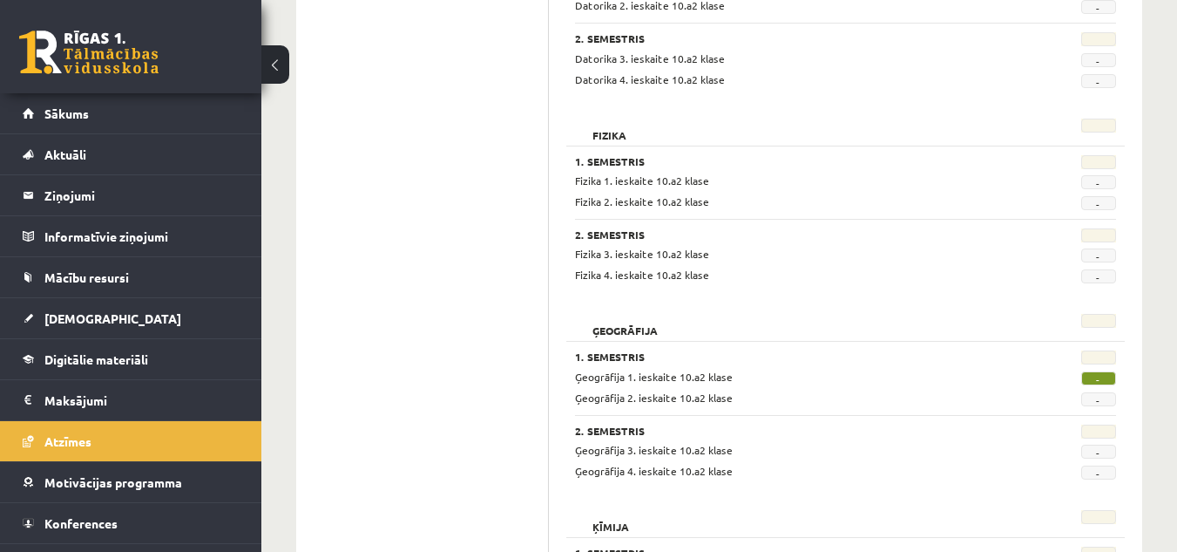
scroll to position [125, 0]
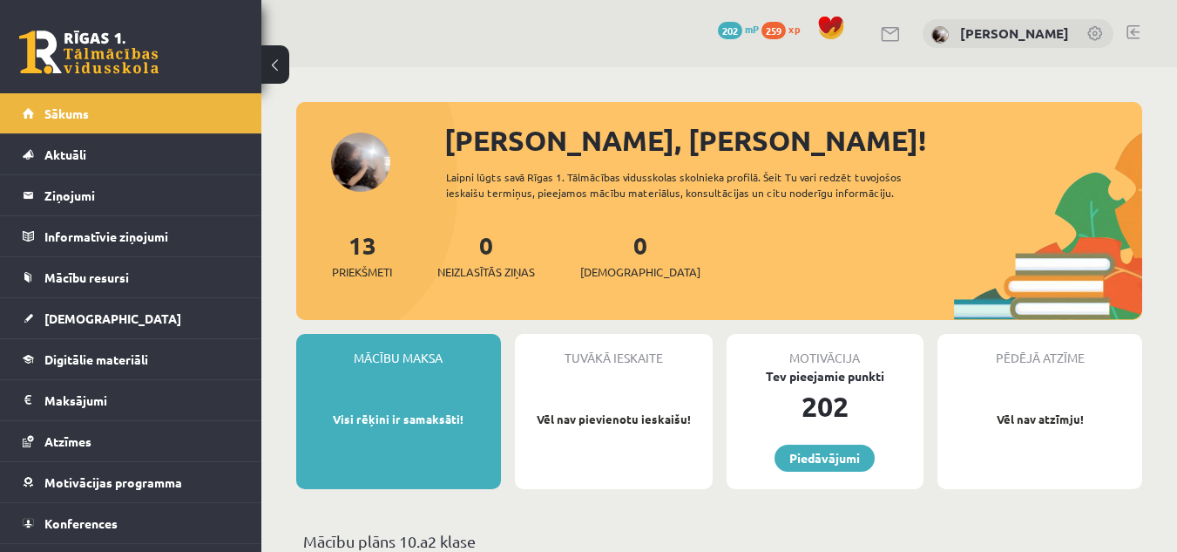
click at [1136, 26] on link at bounding box center [1133, 32] width 13 height 14
